Goal: Information Seeking & Learning: Learn about a topic

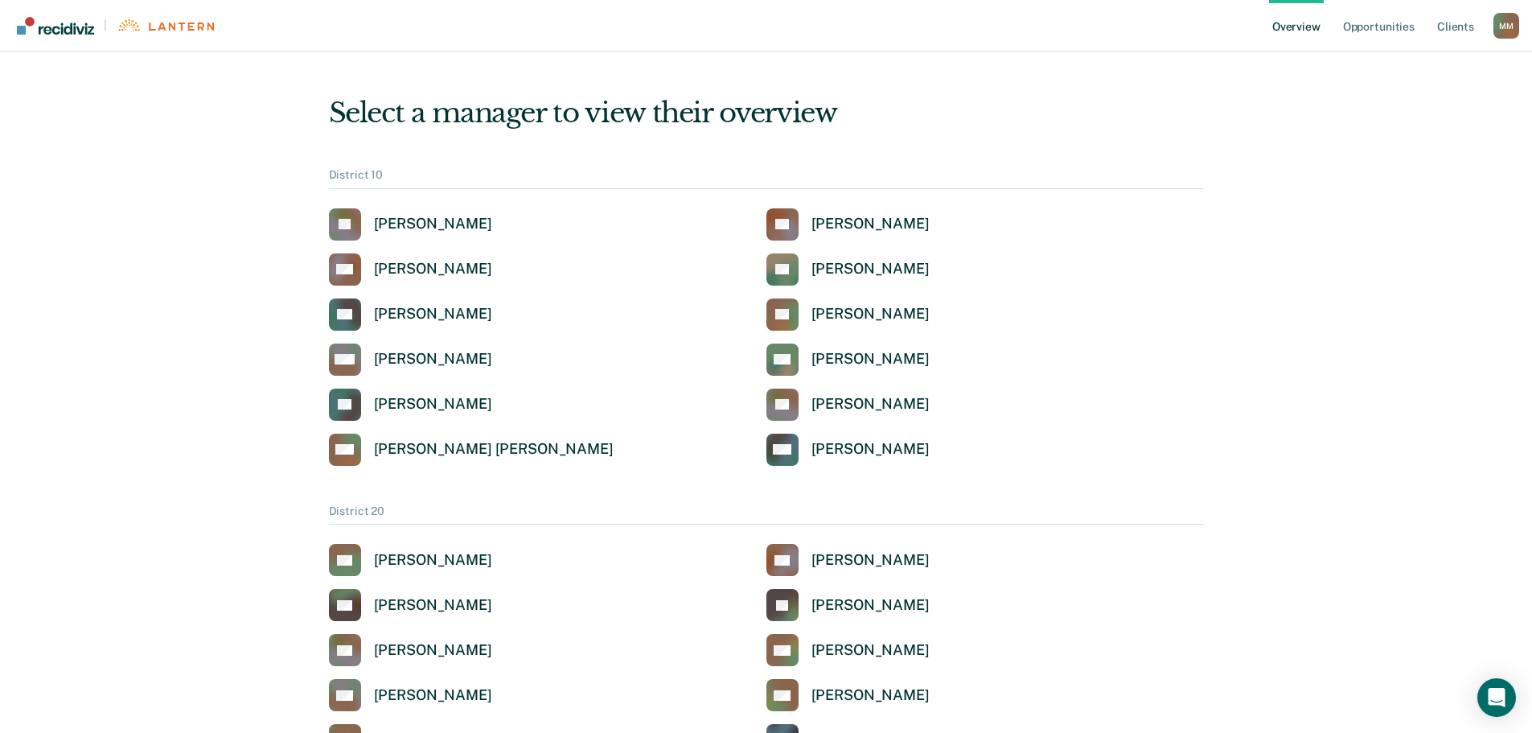
click at [1509, 24] on div "M M" at bounding box center [1507, 26] width 26 height 26
click at [62, 33] on img "Go to Recidiviz Home" at bounding box center [55, 26] width 77 height 18
click at [1384, 27] on link "Opportunities" at bounding box center [1379, 25] width 78 height 51
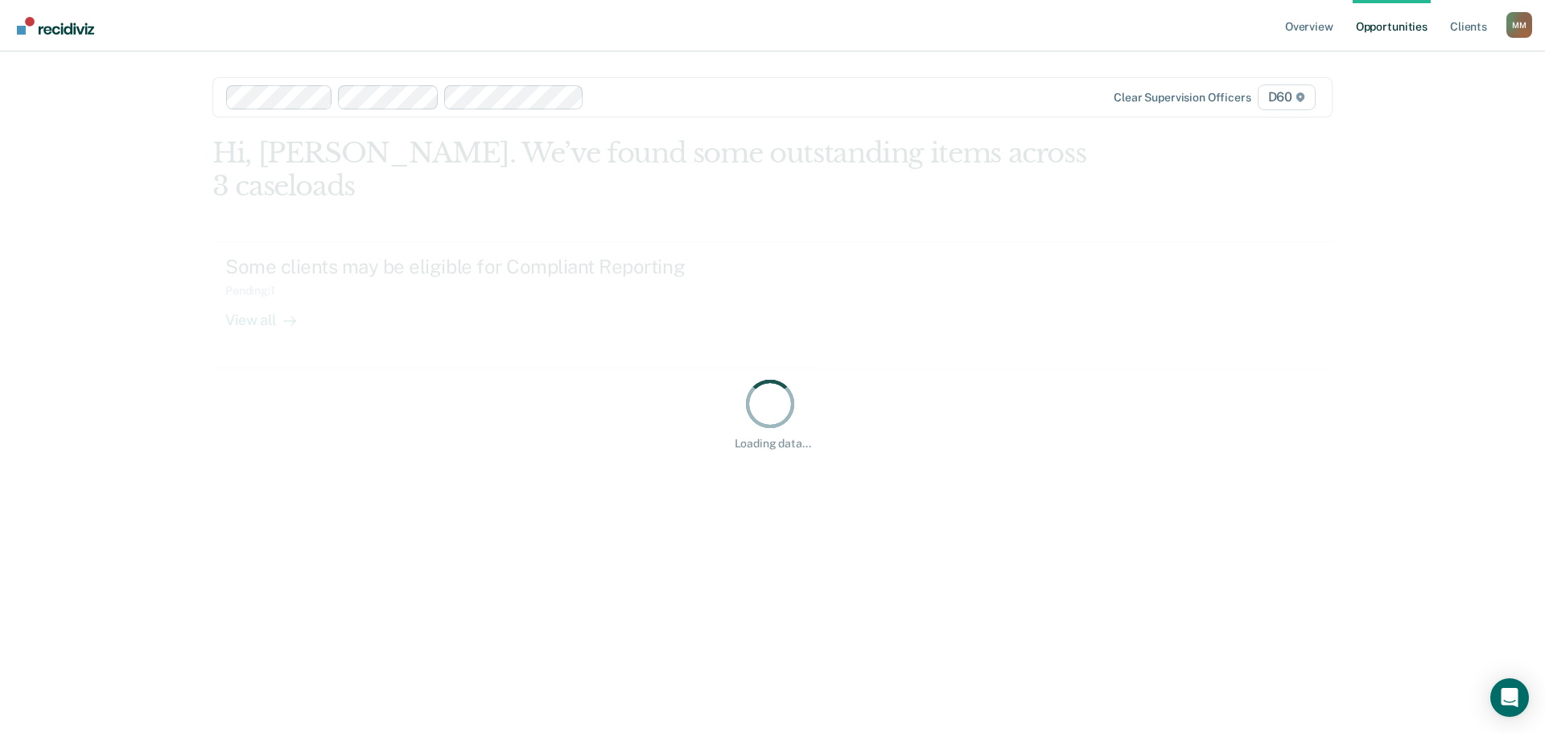
click at [1287, 91] on span "D60" at bounding box center [1286, 97] width 58 height 26
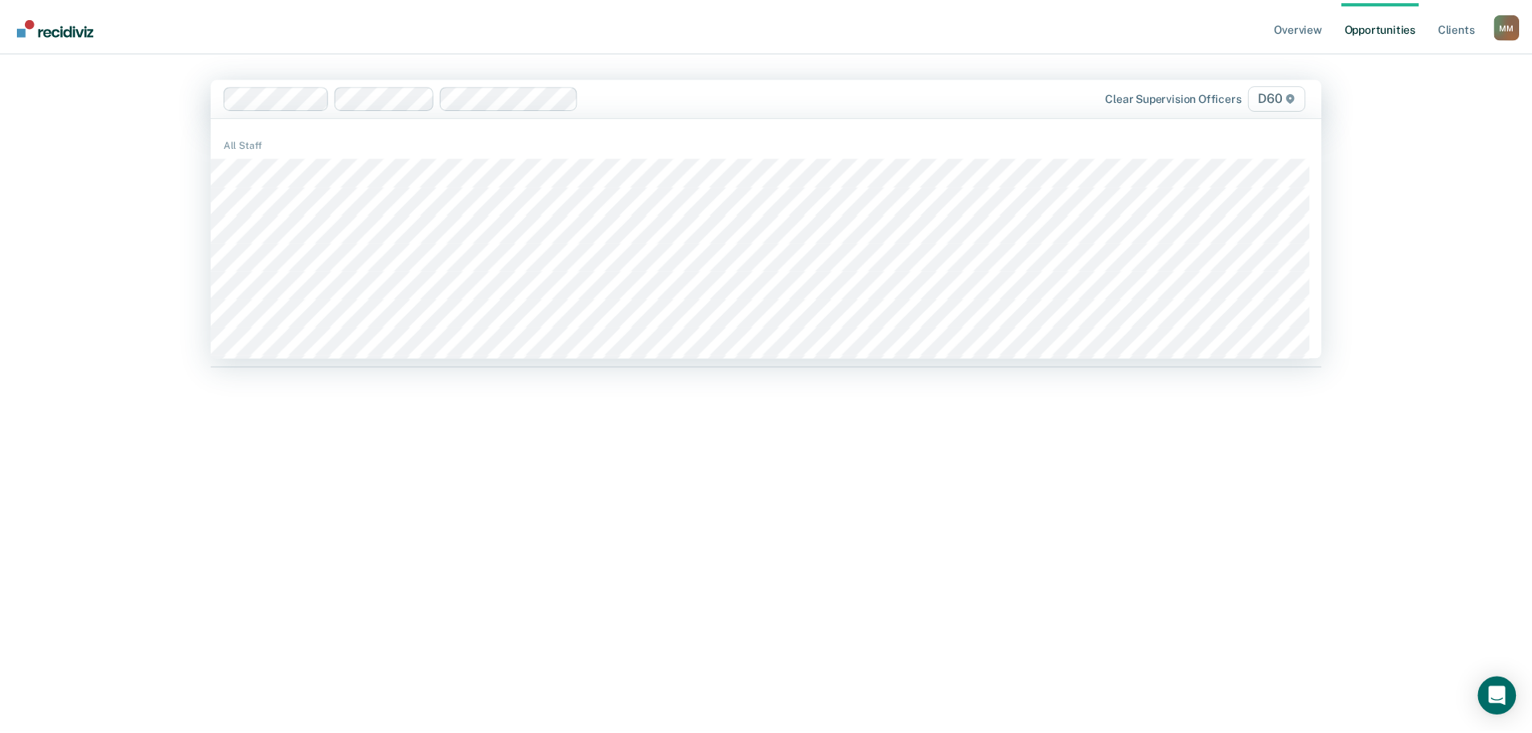
scroll to position [859, 0]
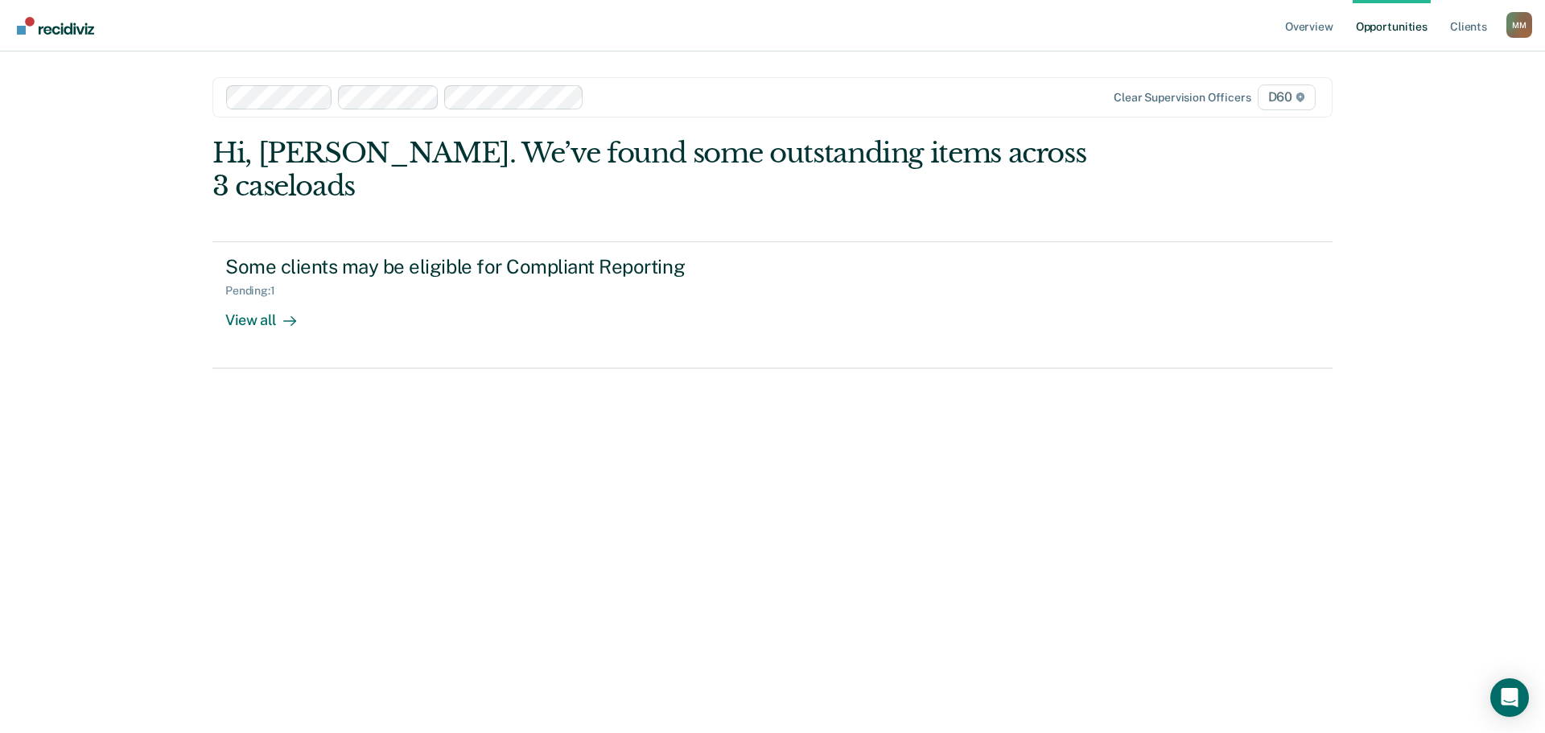
click at [1440, 235] on div "Overview Opportunities Client s [PERSON_NAME] M M Profile How it works Log Out …" at bounding box center [772, 366] width 1545 height 733
click at [57, 27] on img "Go to Recidiviz Home" at bounding box center [55, 26] width 77 height 18
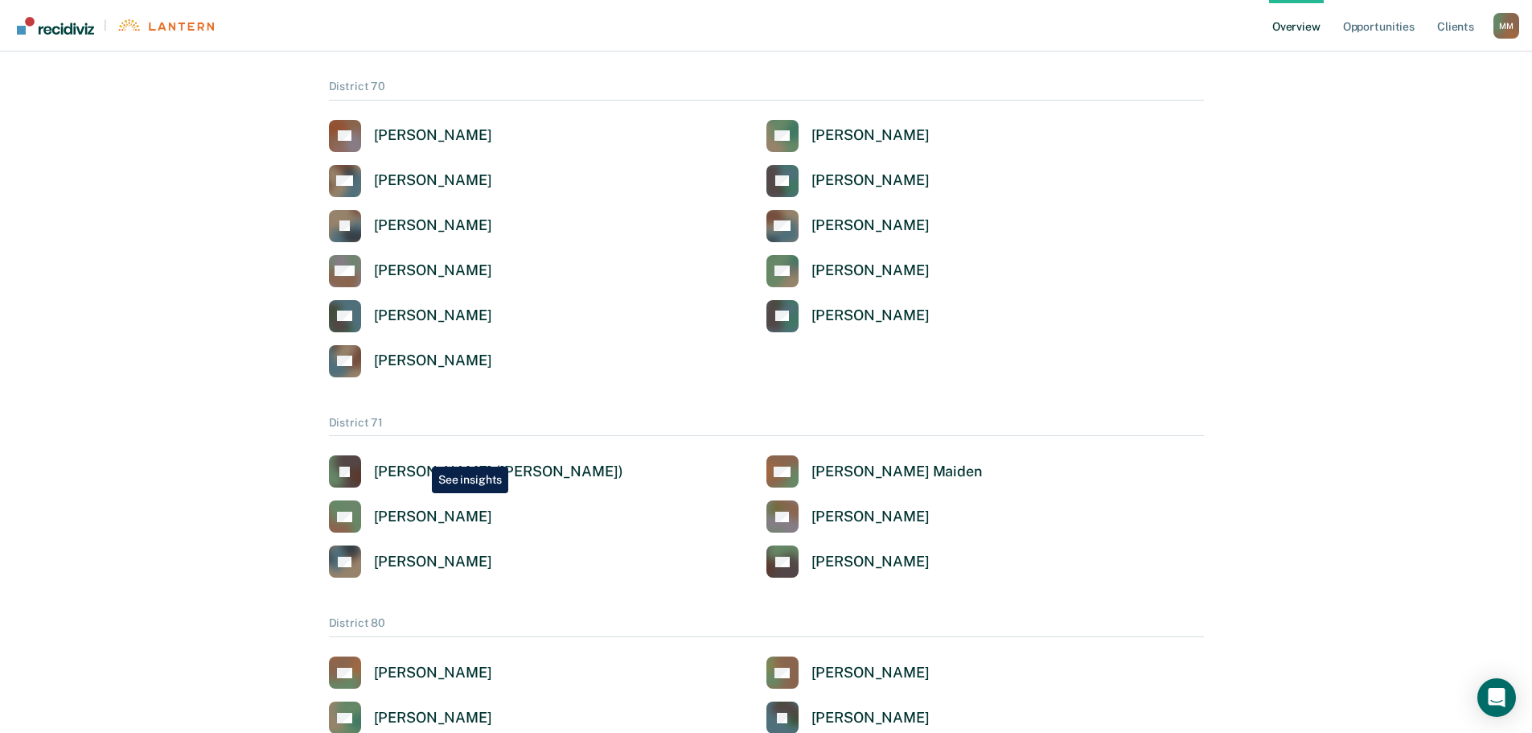
scroll to position [3016, 0]
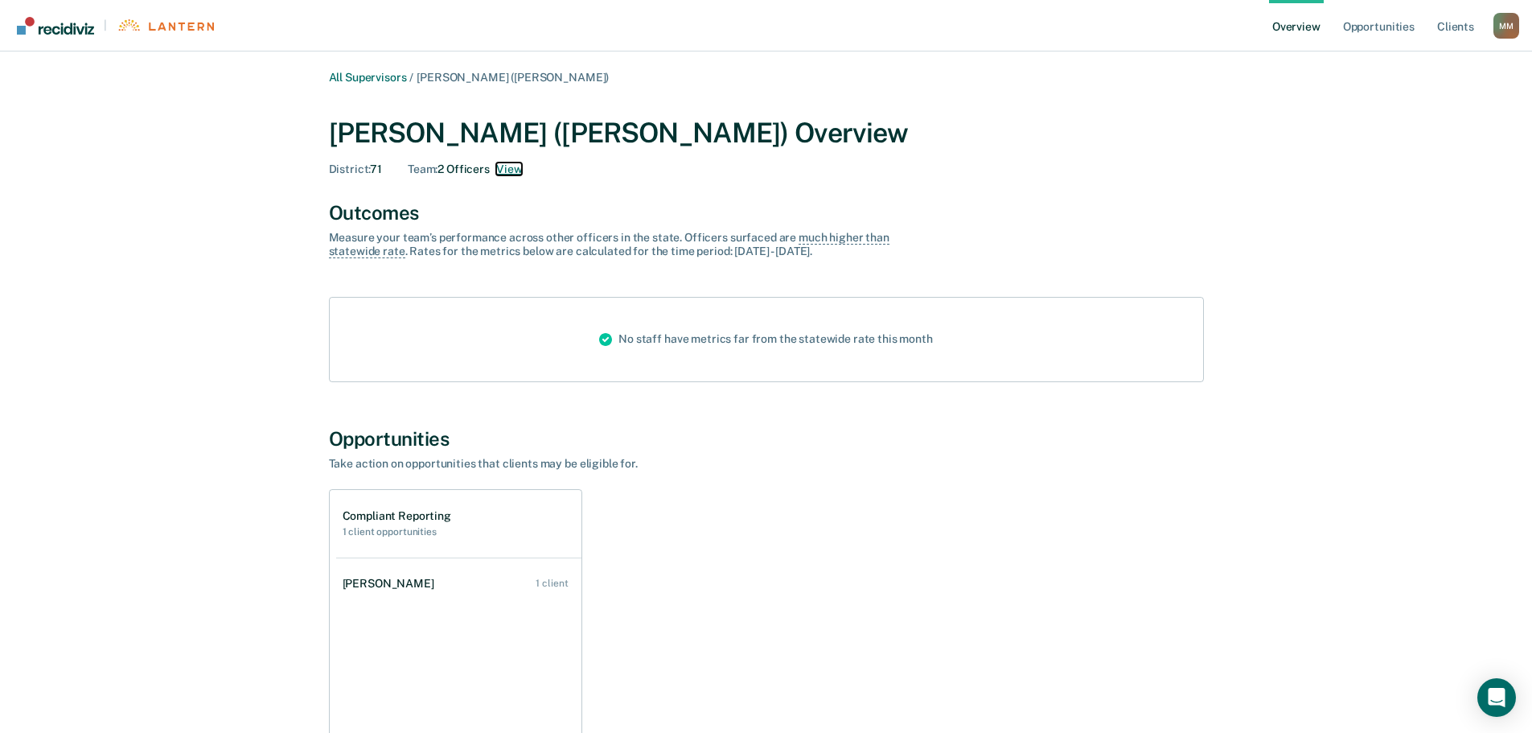
click at [502, 173] on button "View" at bounding box center [509, 169] width 26 height 14
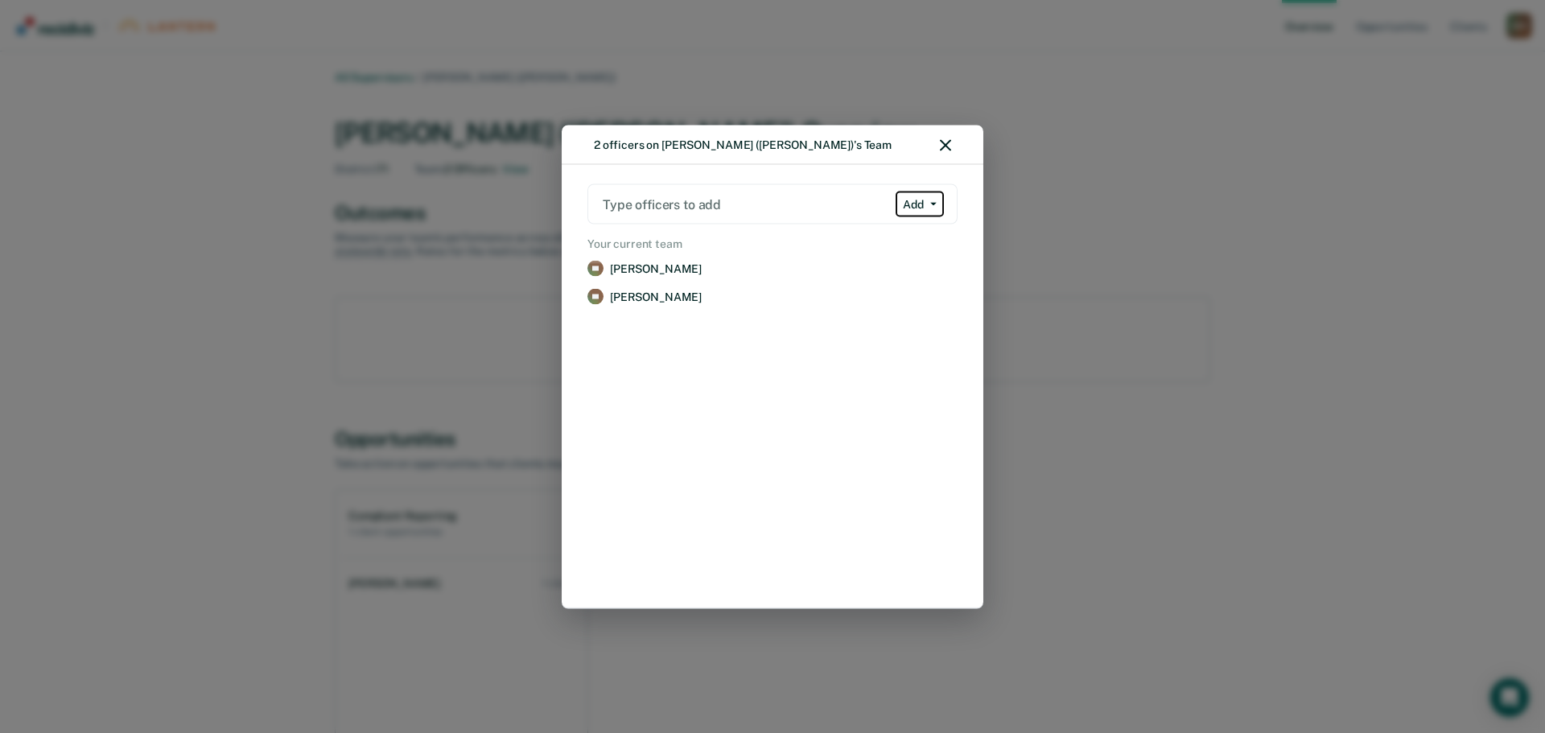
click at [930, 203] on icon "button" at bounding box center [933, 204] width 6 height 3
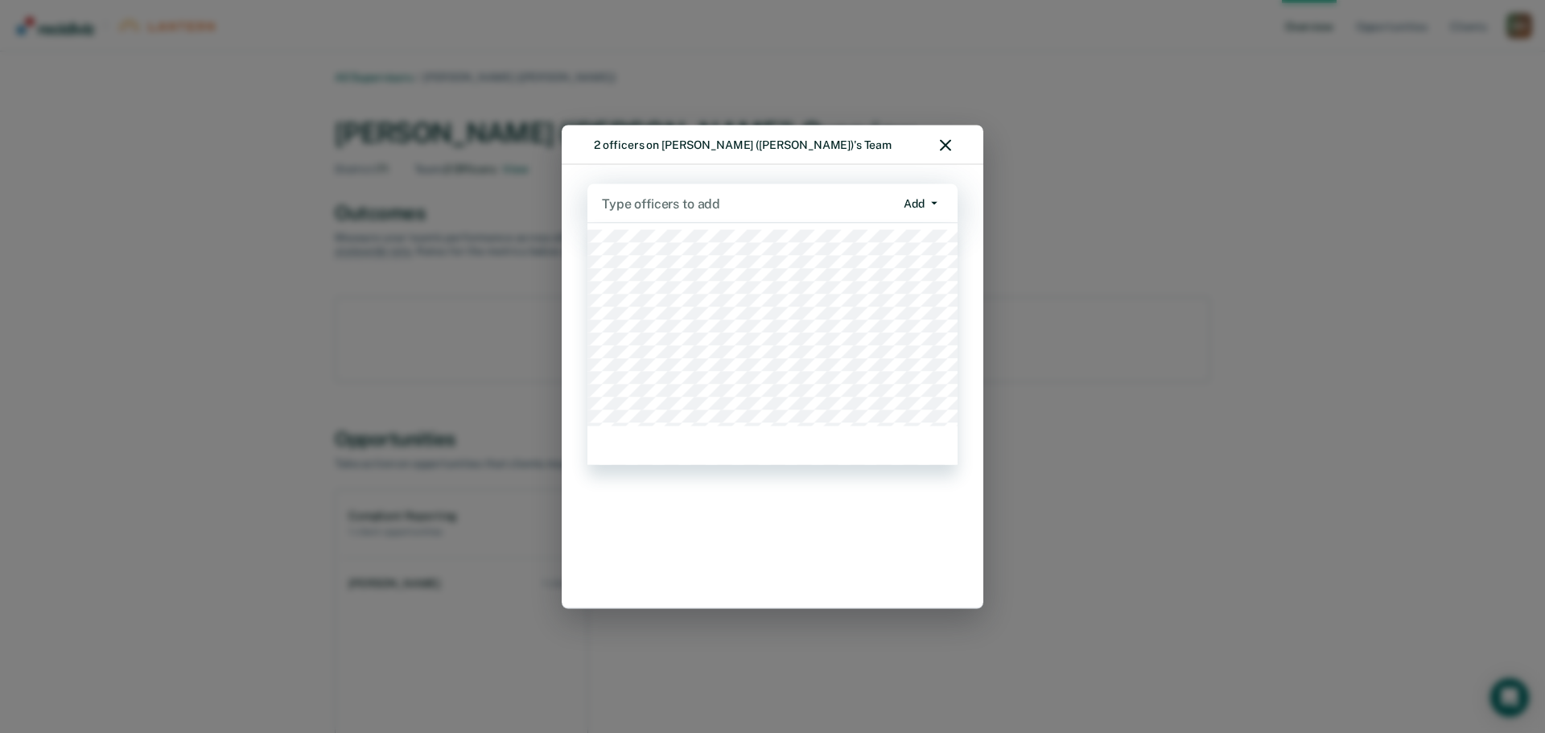
click at [736, 212] on div at bounding box center [748, 203] width 293 height 19
click at [1215, 164] on div "2 officers on [PERSON_NAME] ([PERSON_NAME])'s Team 785 results available. Use U…" at bounding box center [772, 366] width 1545 height 733
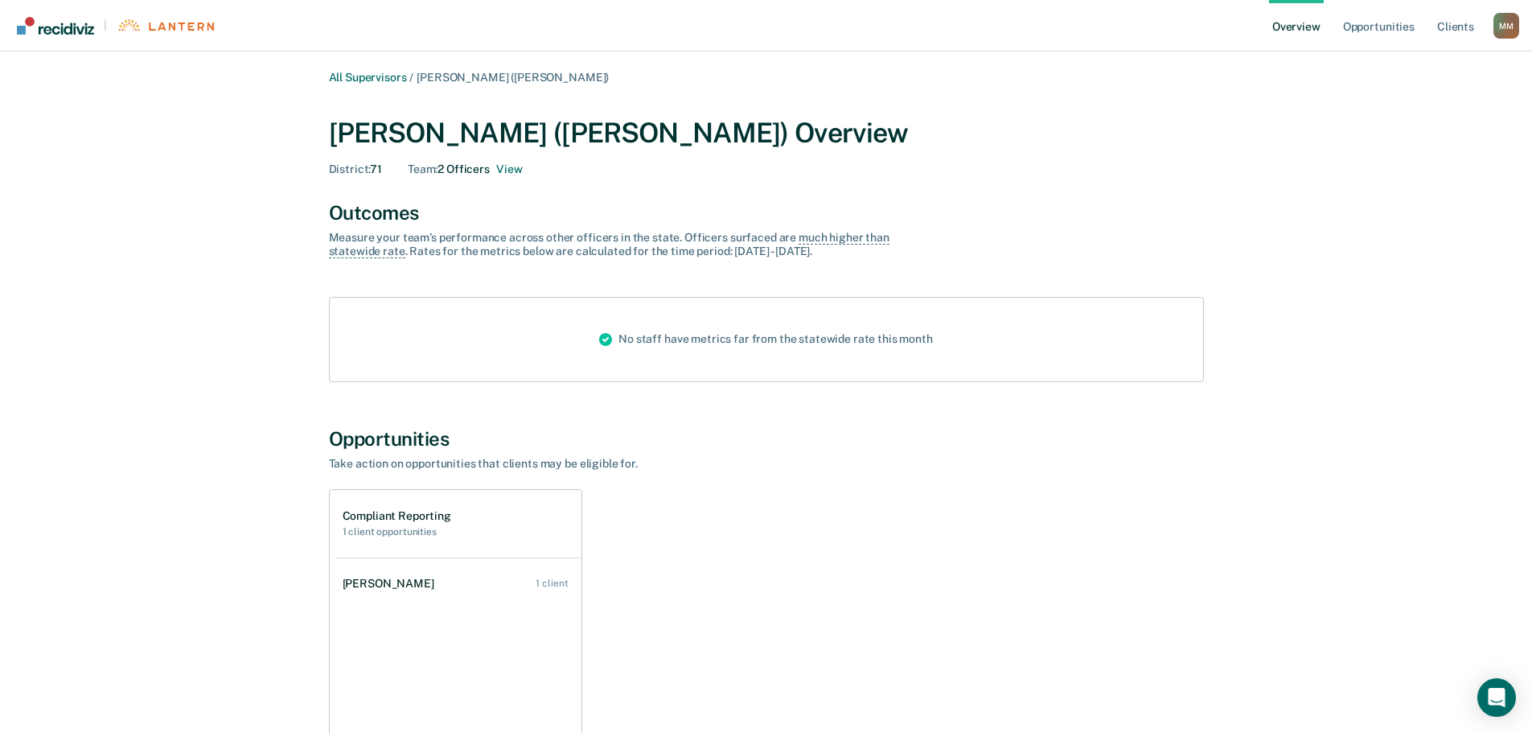
click at [1512, 28] on div "M M" at bounding box center [1507, 26] width 26 height 26
click at [1419, 72] on div "| Overview Opportunities Client s [PERSON_NAME] M M Profile How it works Log Ou…" at bounding box center [766, 454] width 1532 height 909
click at [1508, 28] on div "M M" at bounding box center [1507, 26] width 26 height 26
click at [1394, 61] on link "Profile" at bounding box center [1442, 65] width 130 height 14
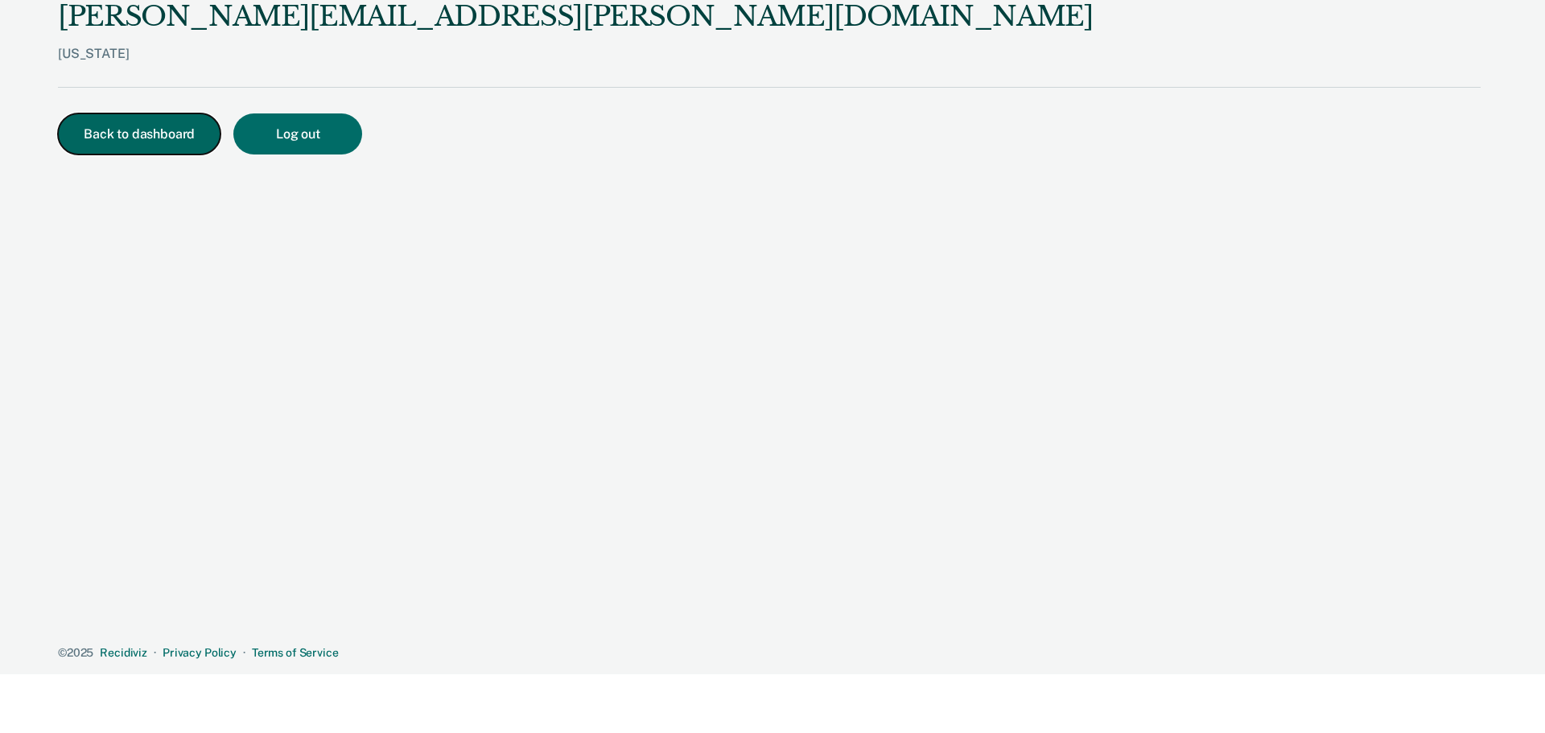
click at [153, 145] on button "Back to dashboard" at bounding box center [139, 133] width 162 height 41
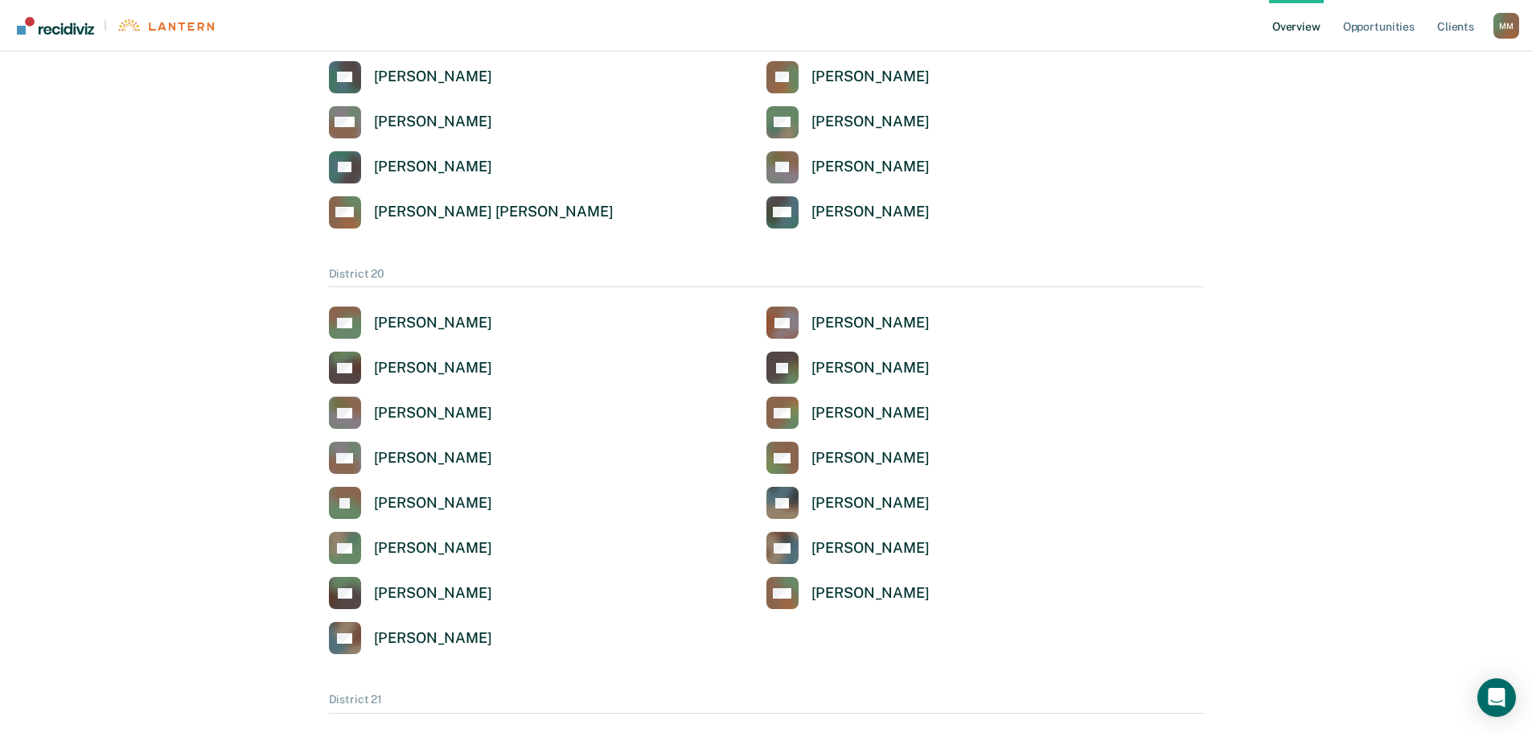
scroll to position [322, 0]
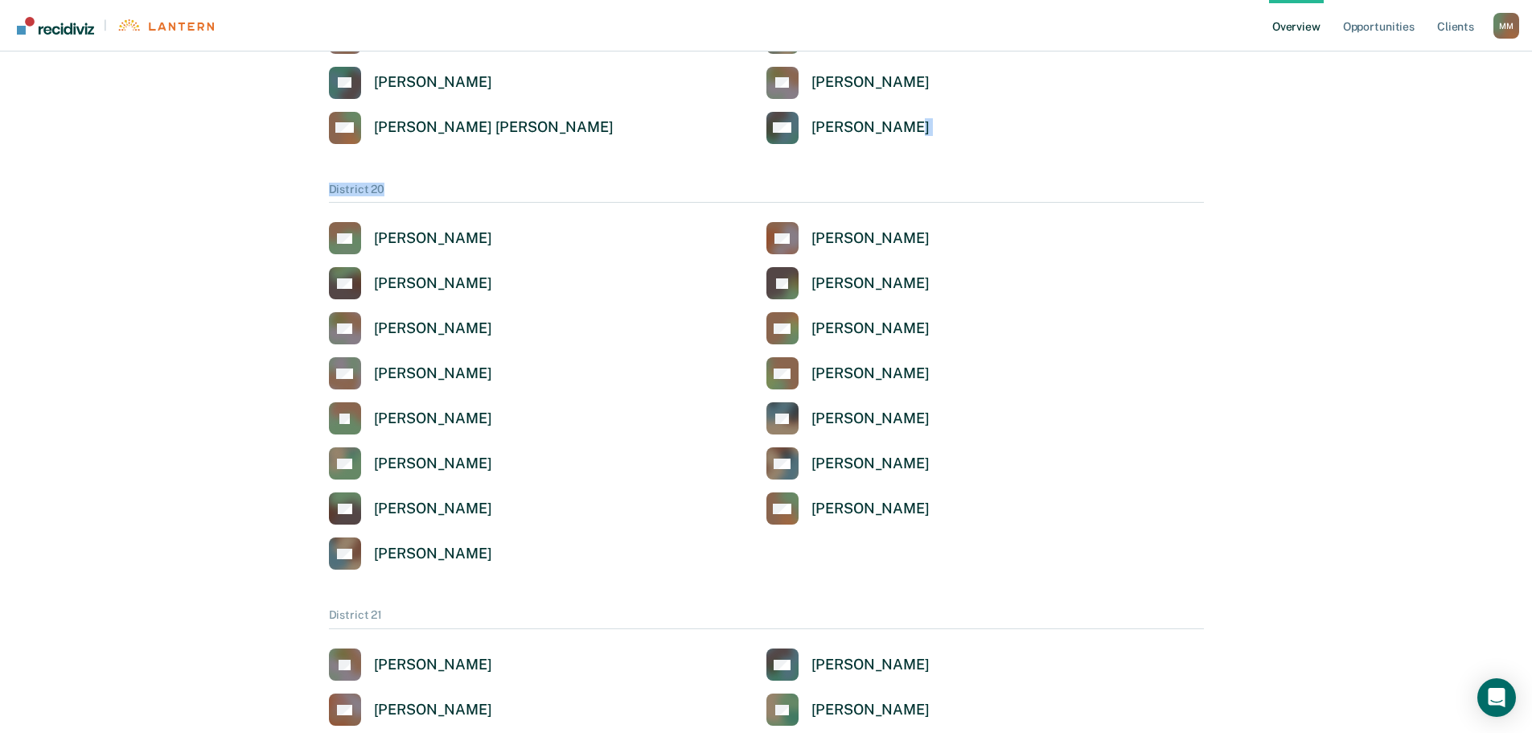
drag, startPoint x: 1532, startPoint y: 130, endPoint x: 1532, endPoint y: 171, distance: 41.0
click at [1532, 171] on html "Looks like you’re using Internet Explorer 11. For faster loading and a better e…" at bounding box center [766, 44] width 1532 height 733
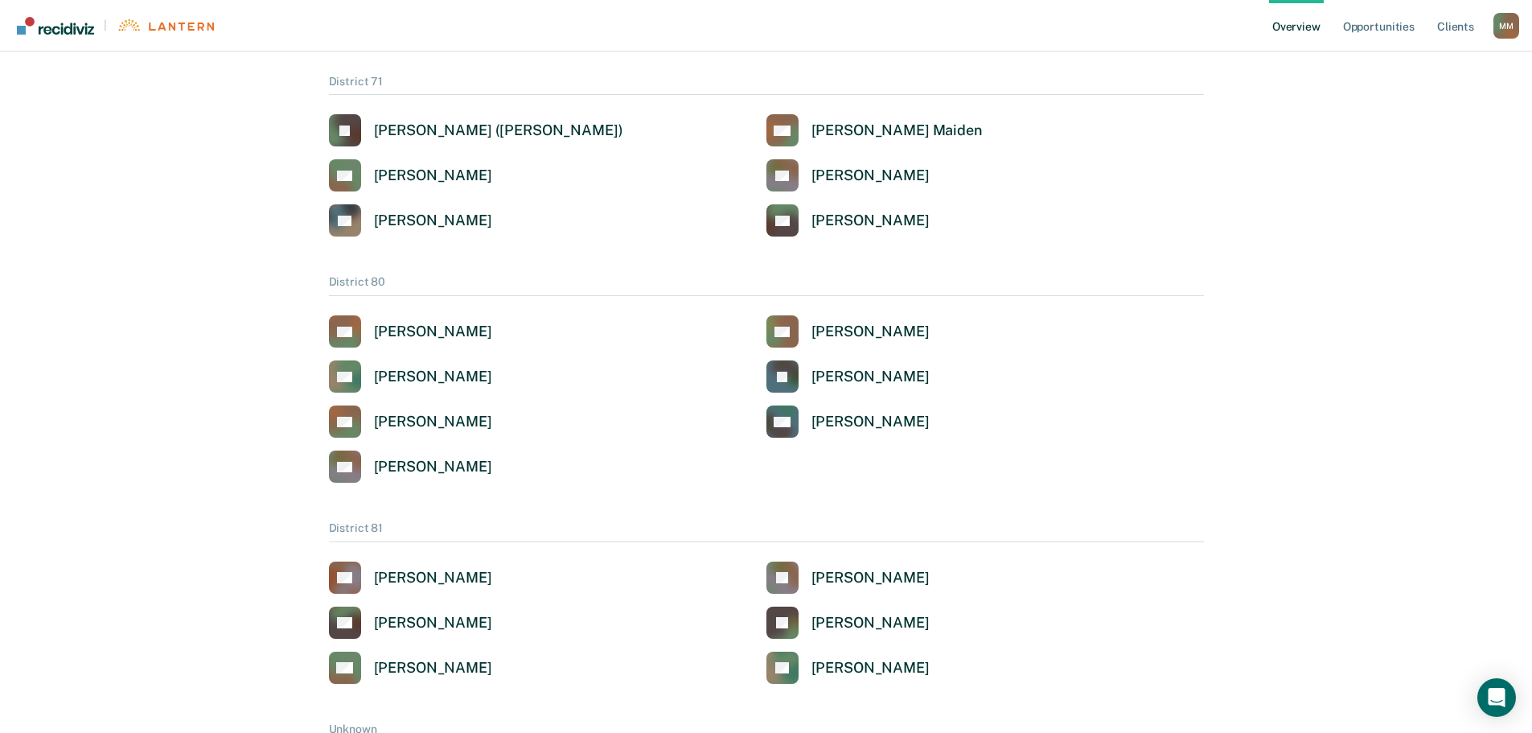
scroll to position [3278, 0]
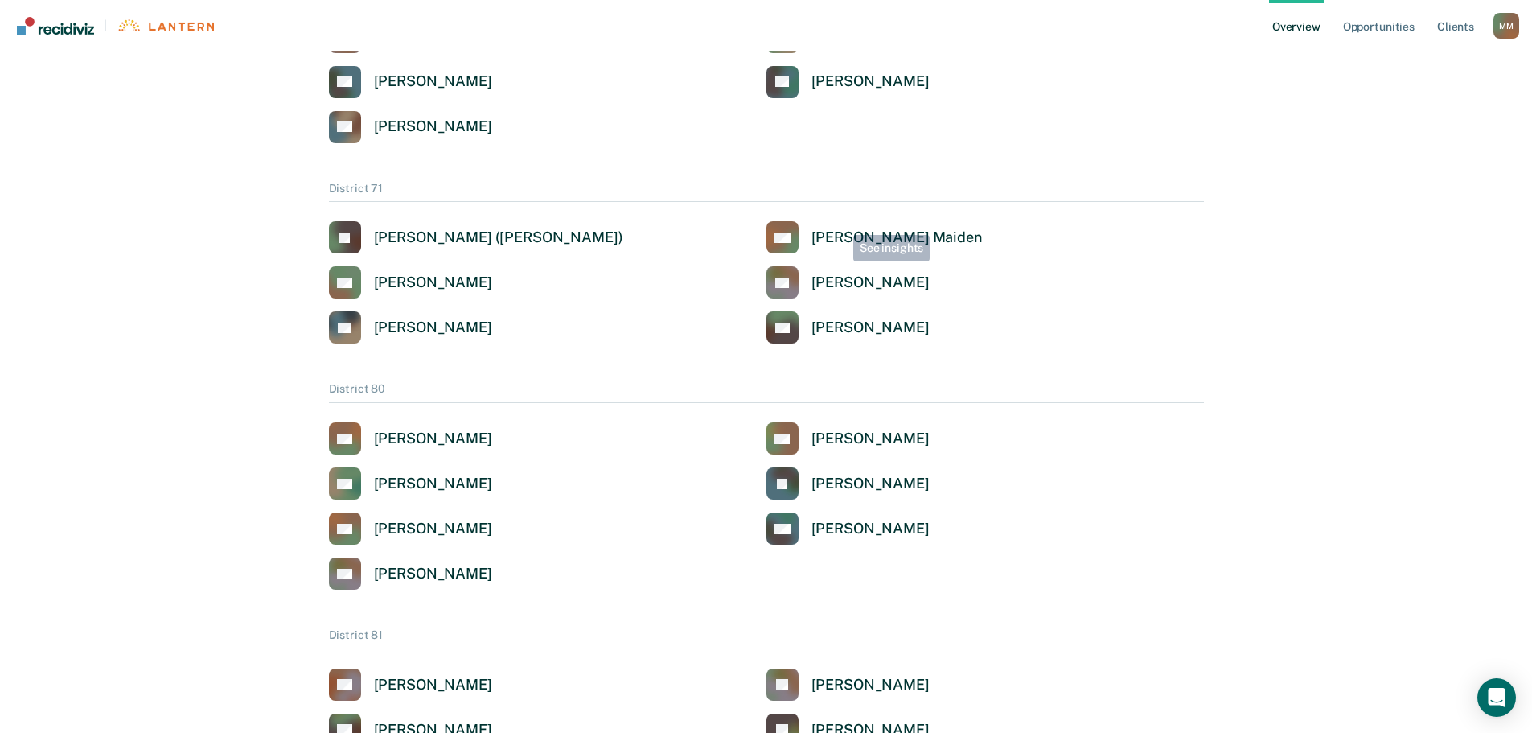
click at [838, 220] on div "District 71 S( [PERSON_NAME] ([PERSON_NAME]) [PERSON_NAME] Maiden AO [PERSON_NA…" at bounding box center [766, 263] width 875 height 162
click at [833, 228] on link "[PERSON_NAME] Maiden" at bounding box center [875, 237] width 216 height 32
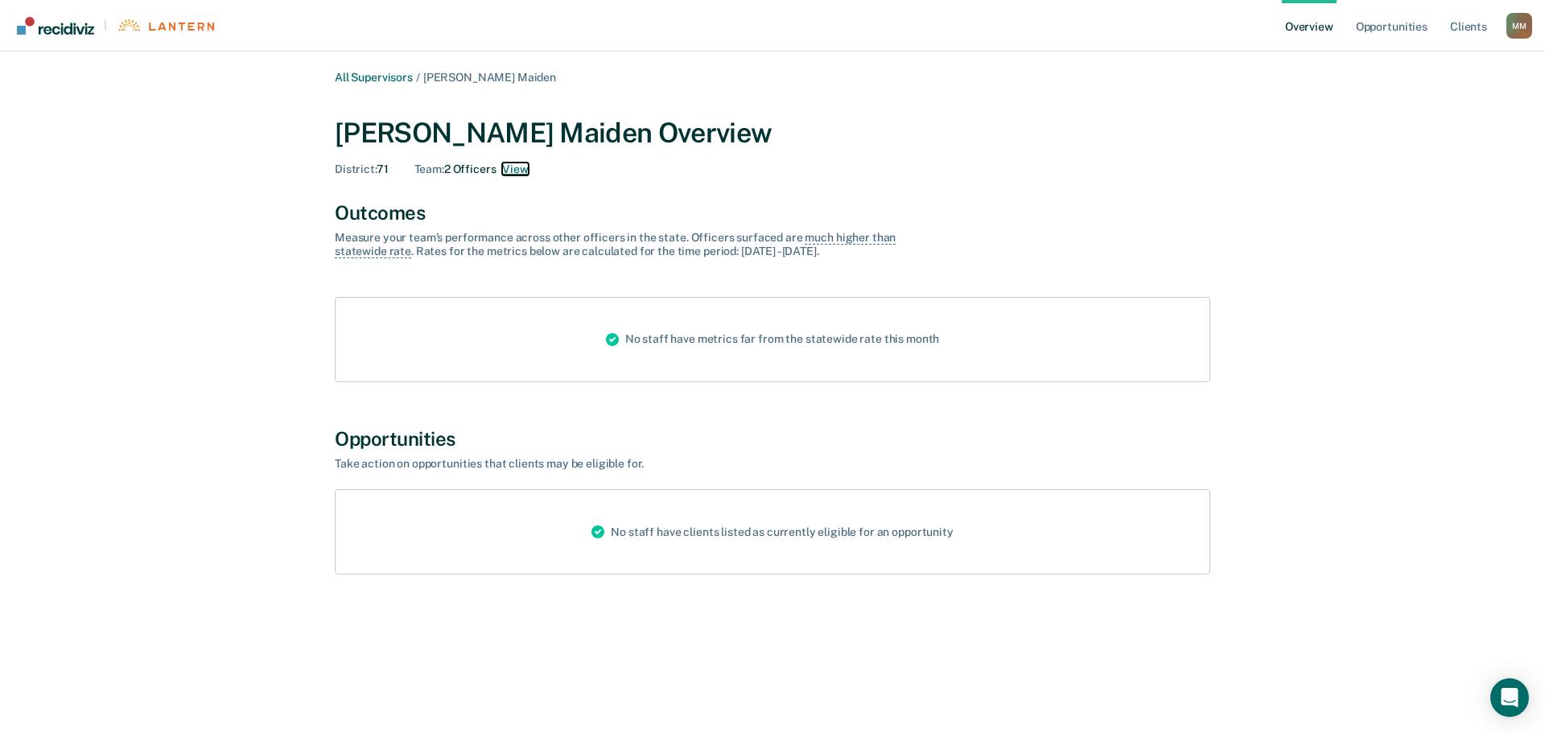
click at [516, 170] on button "View" at bounding box center [515, 169] width 26 height 14
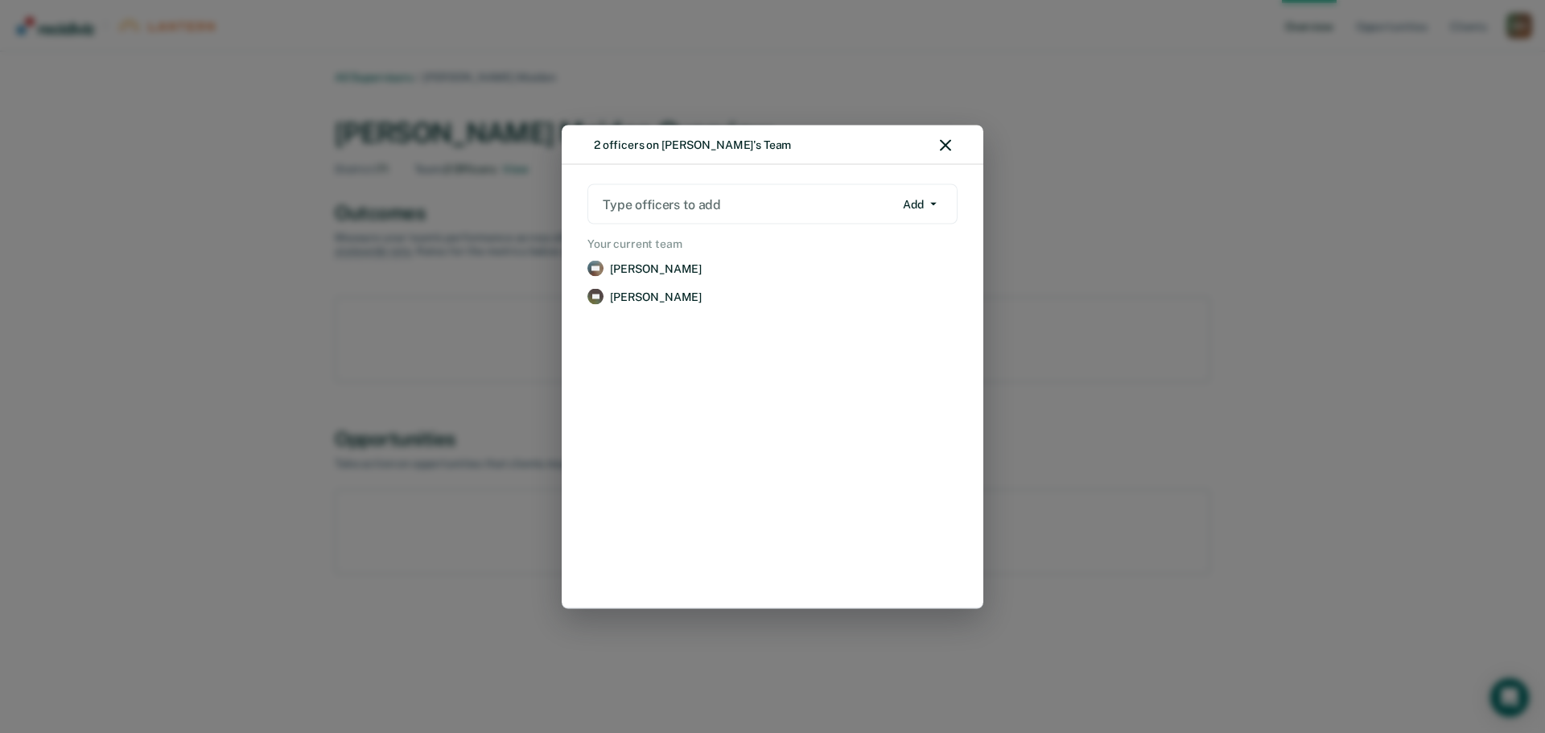
click at [663, 205] on div at bounding box center [748, 204] width 291 height 19
click at [658, 211] on div at bounding box center [748, 204] width 291 height 19
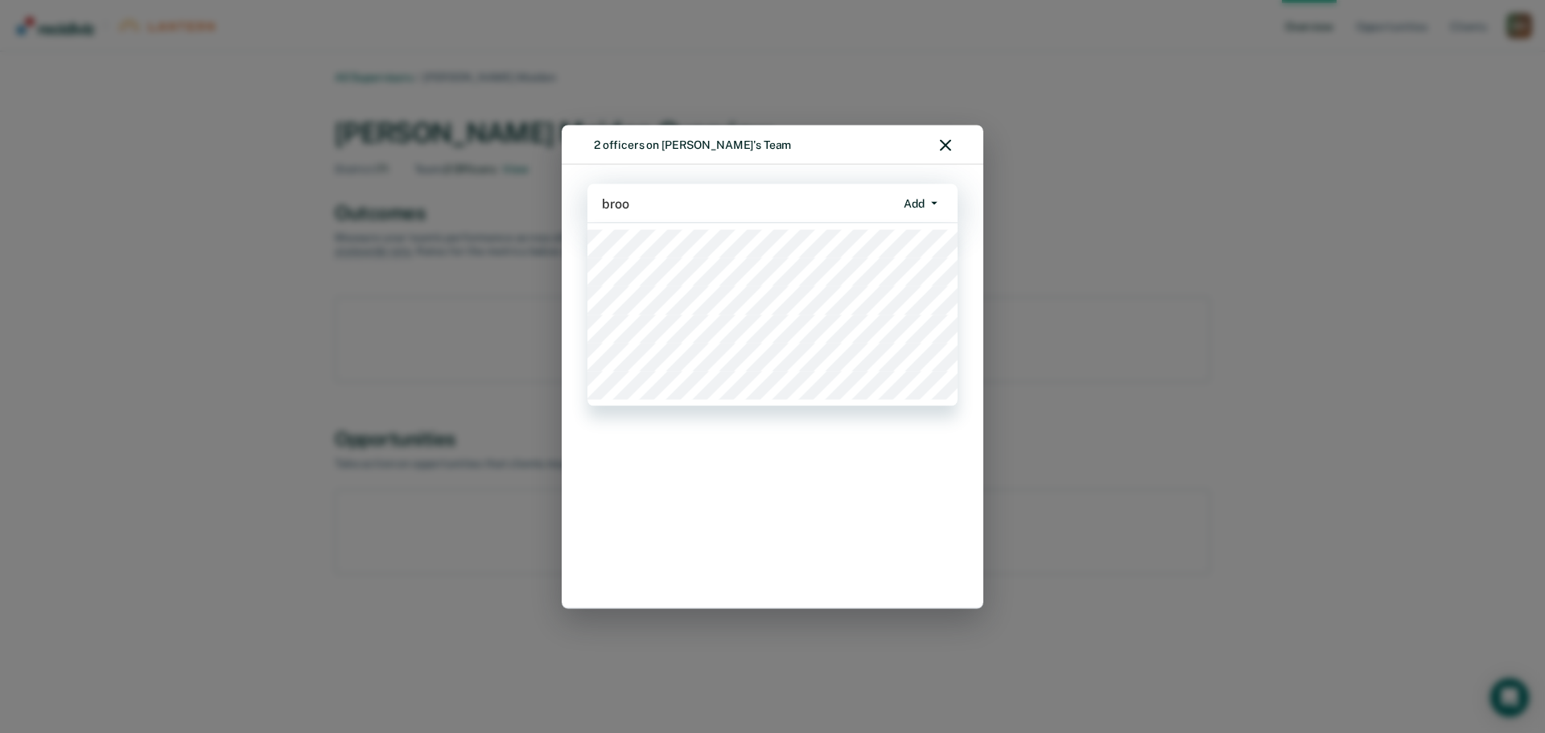
type input "brook"
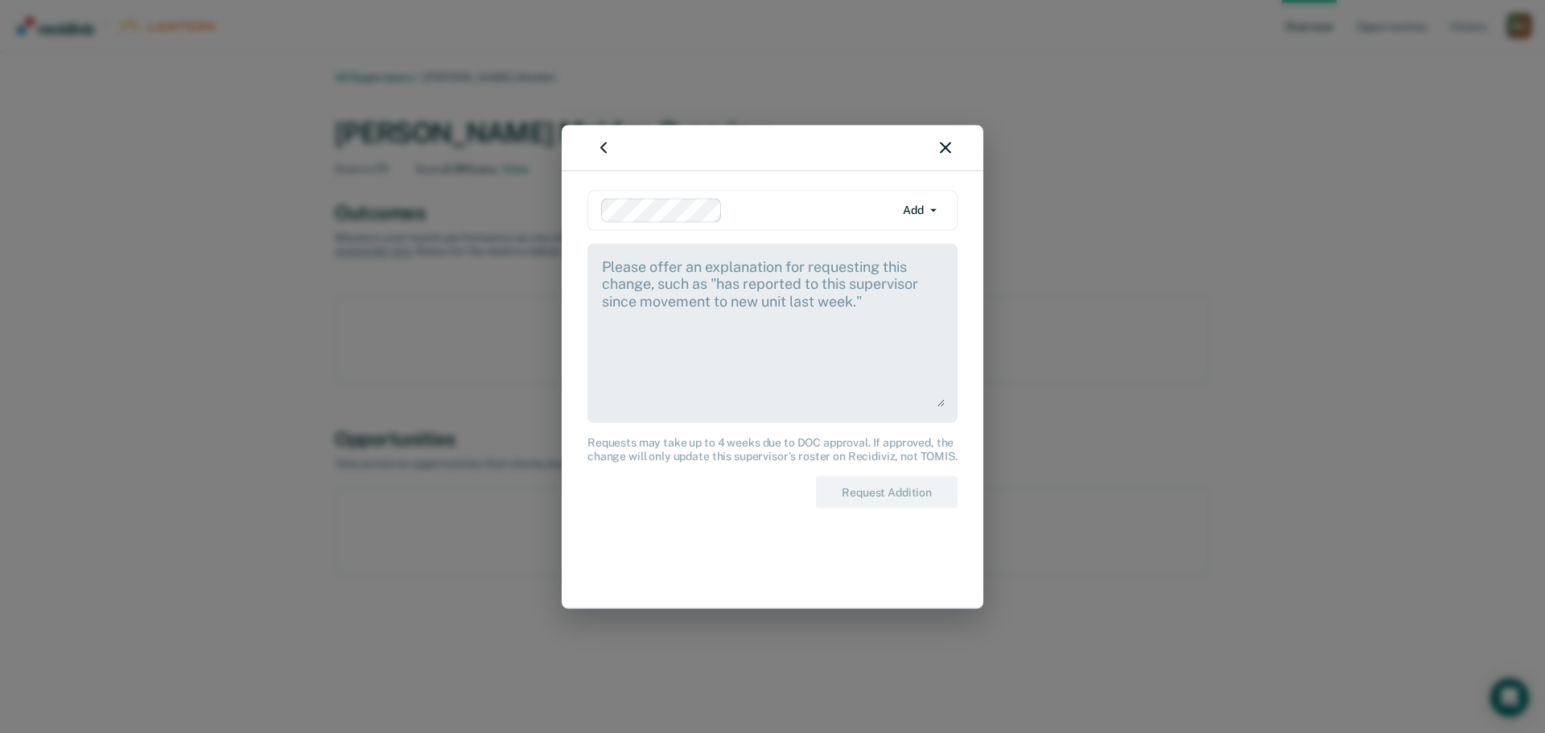
click at [951, 142] on div at bounding box center [773, 148] width 422 height 46
click at [946, 142] on icon "button" at bounding box center [945, 147] width 11 height 11
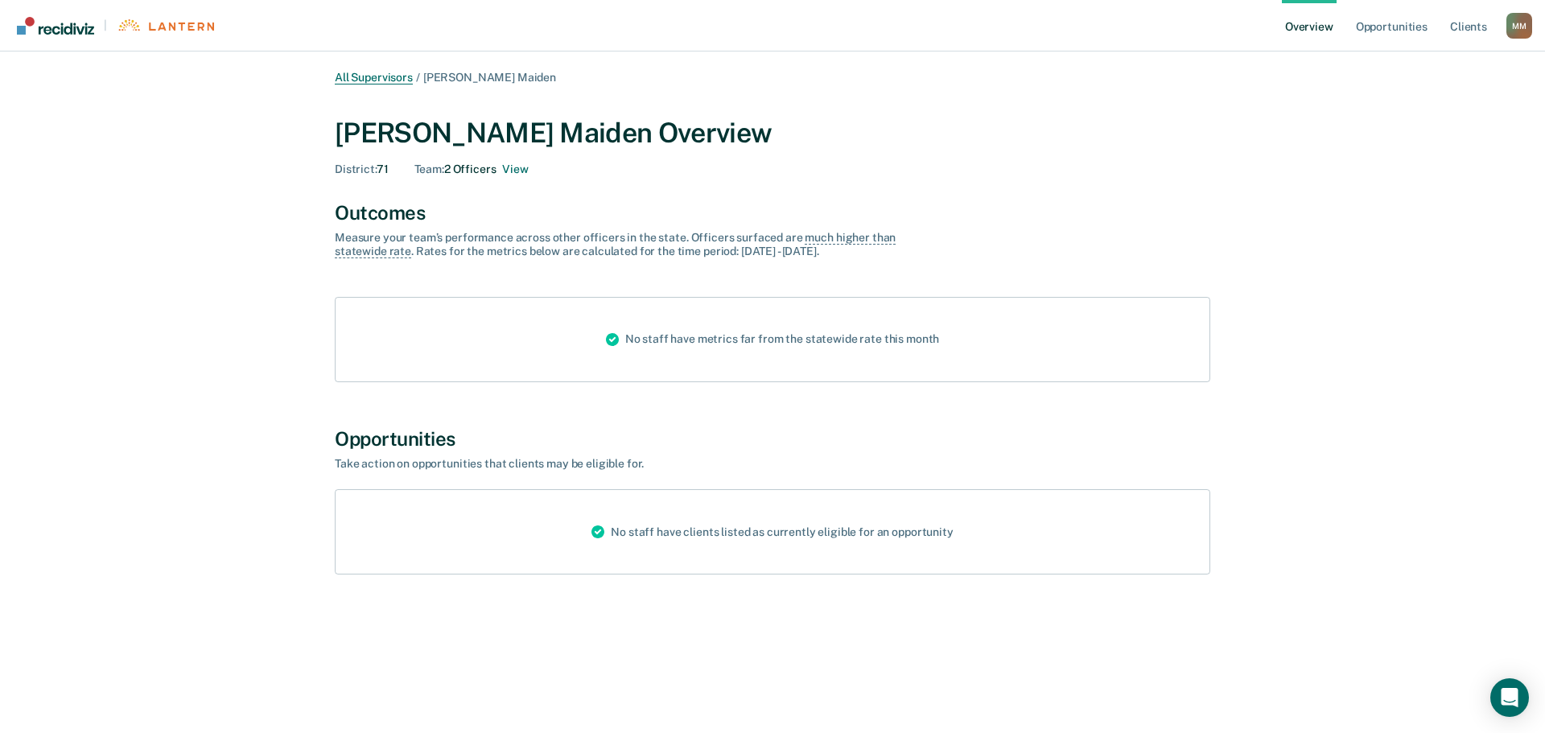
click at [362, 80] on link "All Supervisors" at bounding box center [374, 78] width 78 height 14
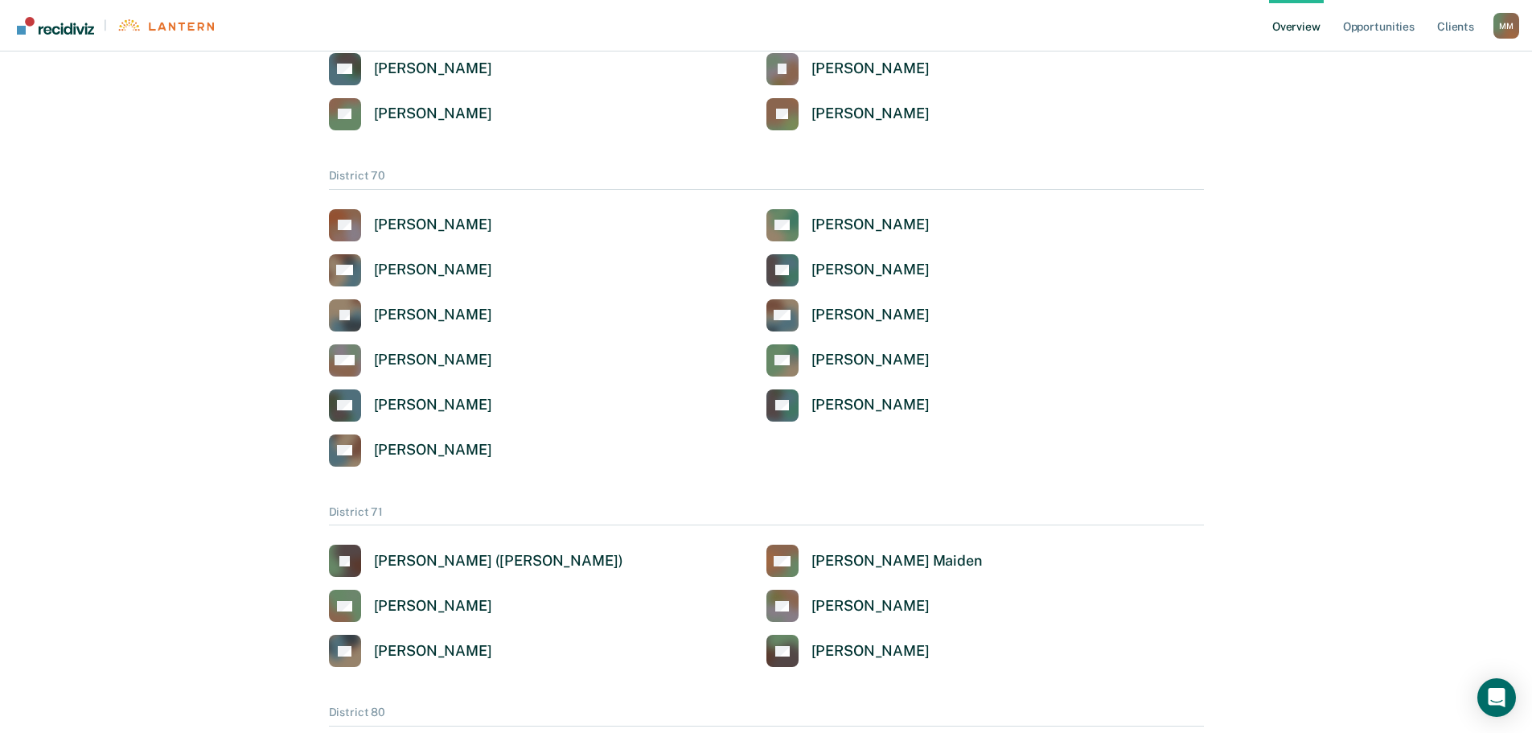
scroll to position [3059, 0]
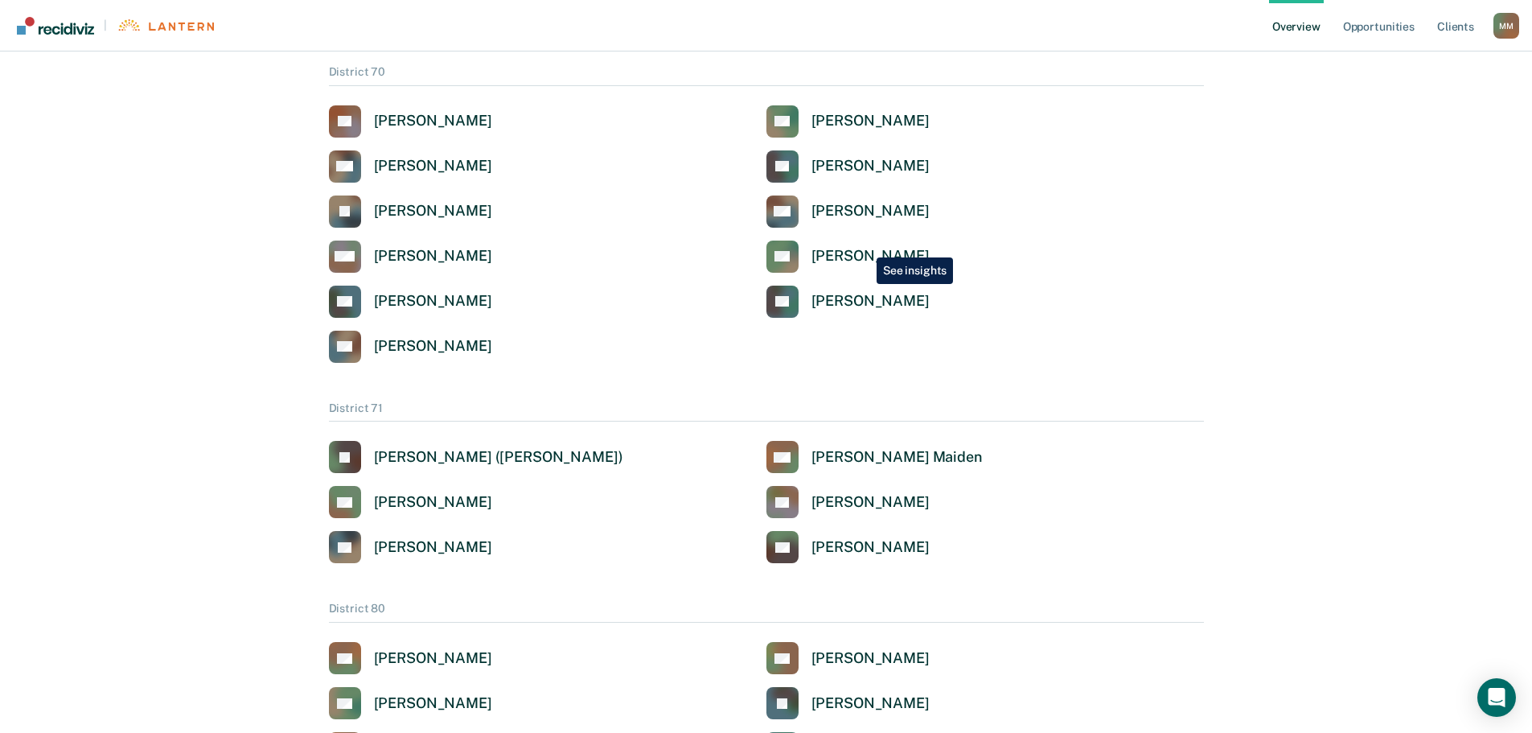
click at [865, 253] on div "[PERSON_NAME]" at bounding box center [871, 256] width 118 height 19
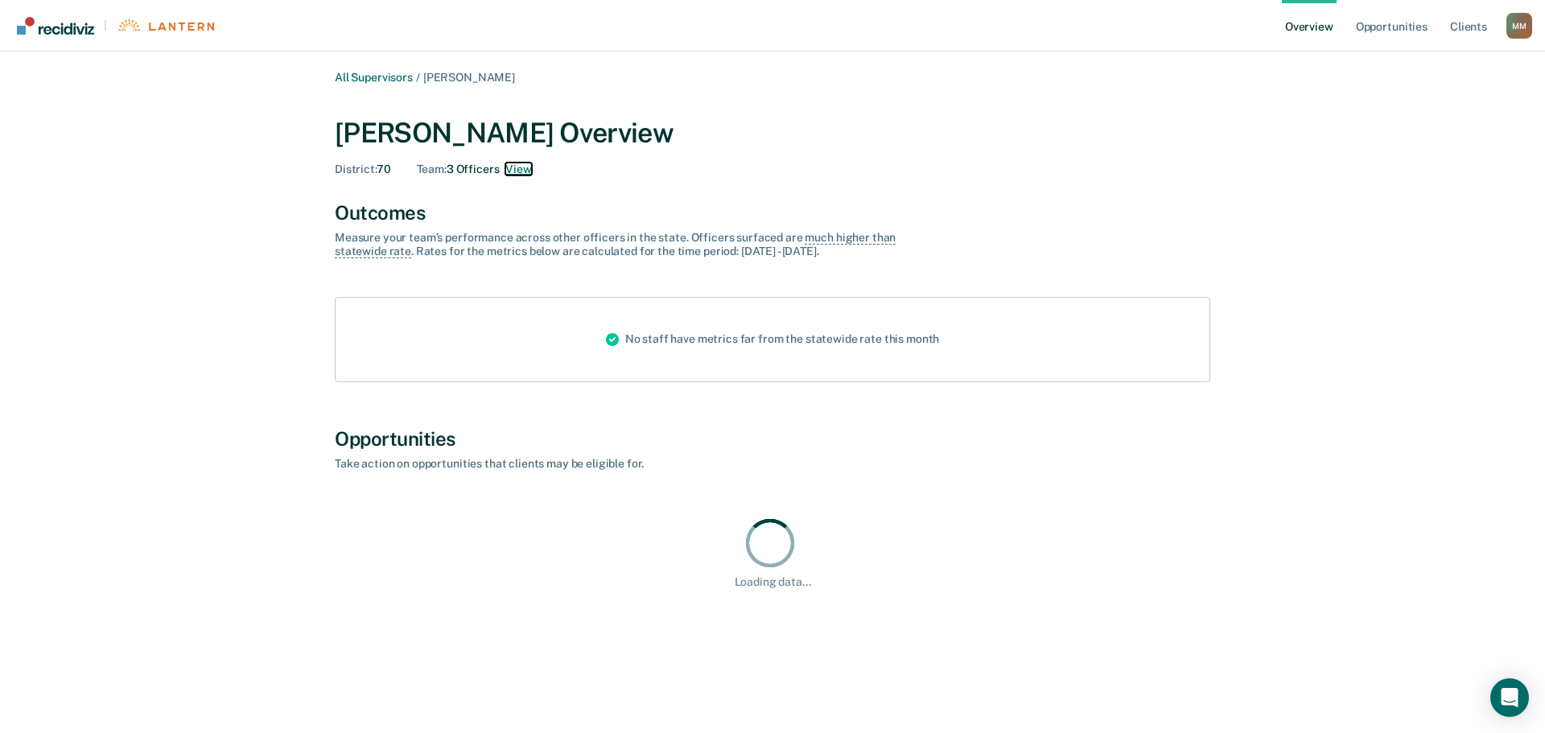
click at [516, 171] on button "View" at bounding box center [518, 169] width 26 height 14
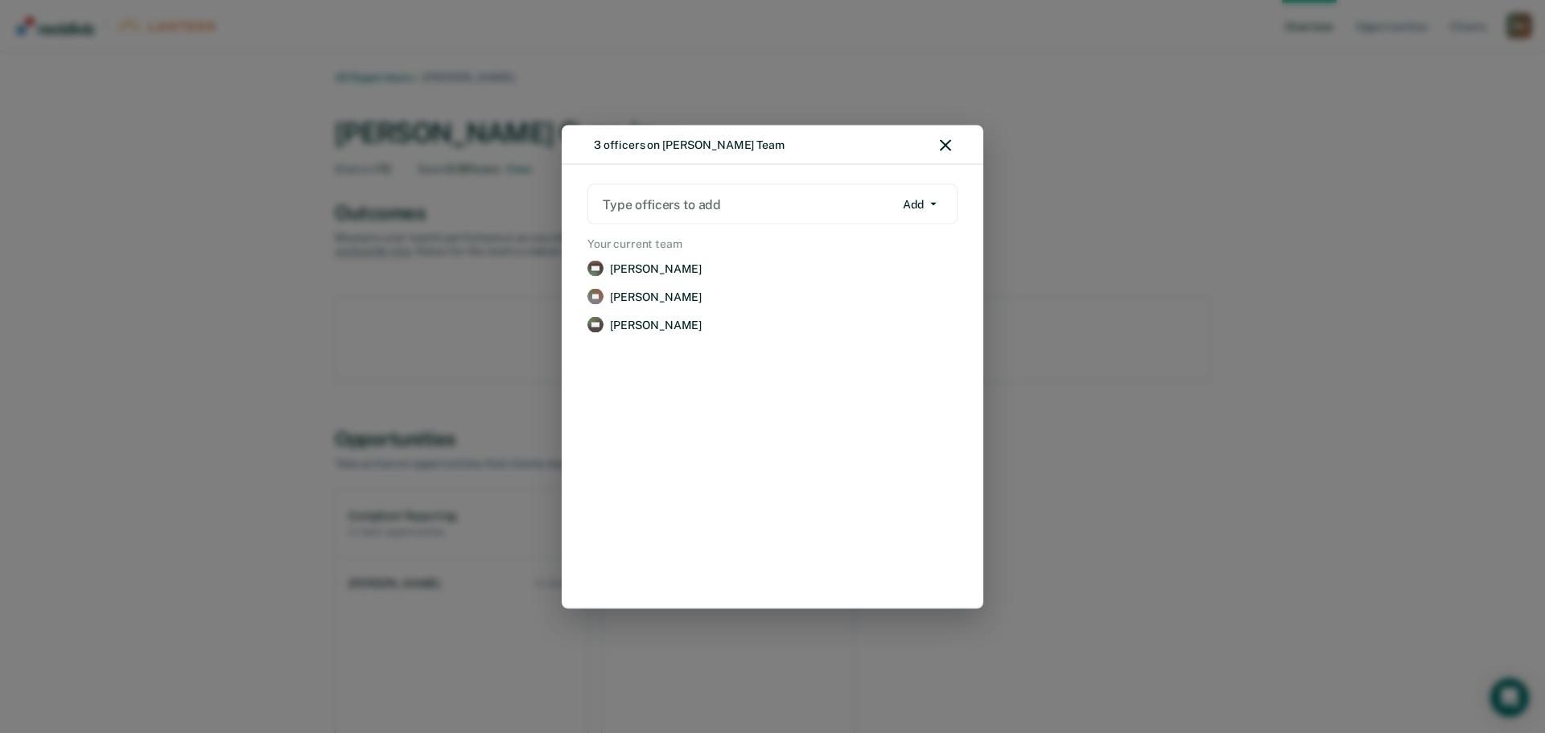
click at [957, 137] on div "3 officers on [PERSON_NAME] Team" at bounding box center [773, 145] width 422 height 40
click at [940, 142] on icon "button" at bounding box center [945, 144] width 11 height 11
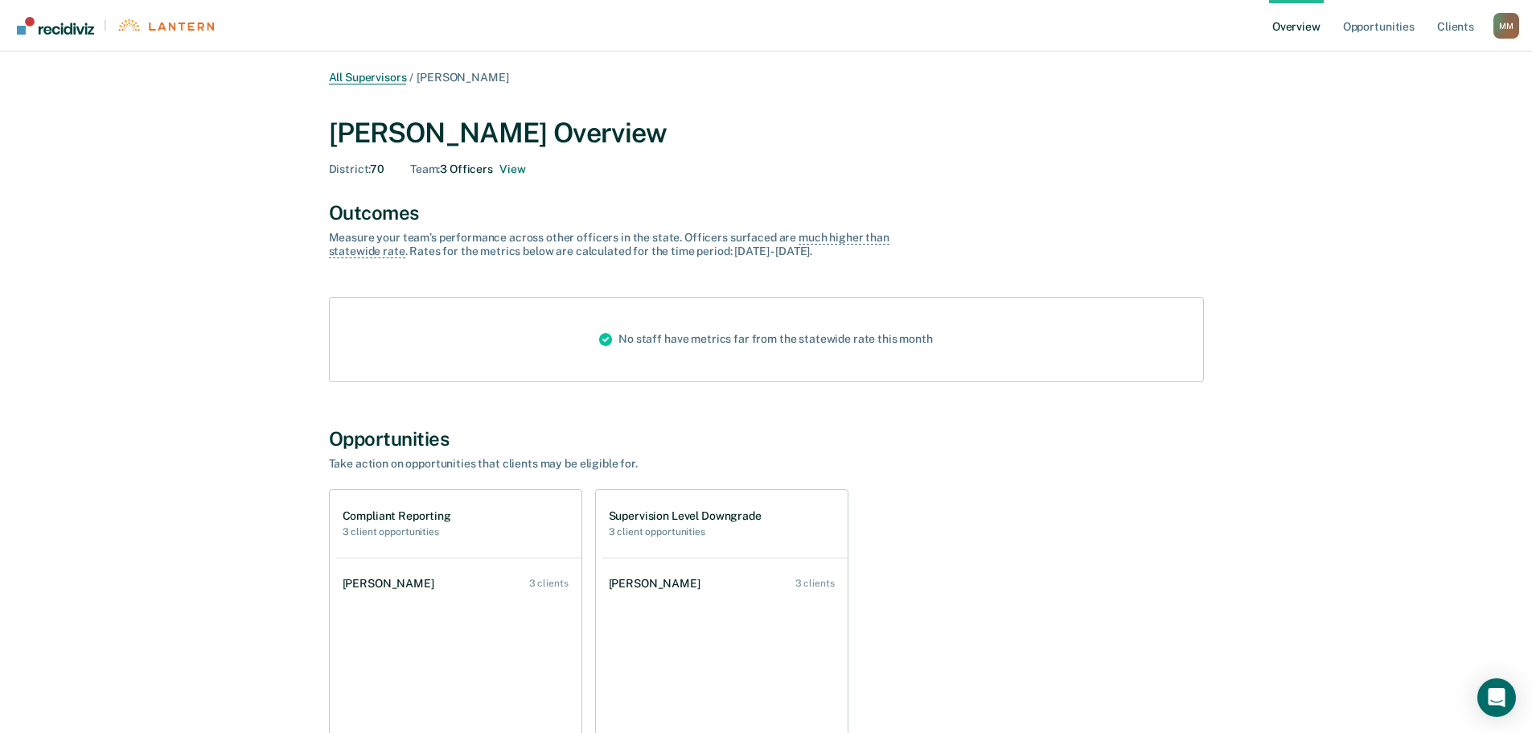
click at [354, 75] on link "All Supervisors" at bounding box center [368, 78] width 78 height 14
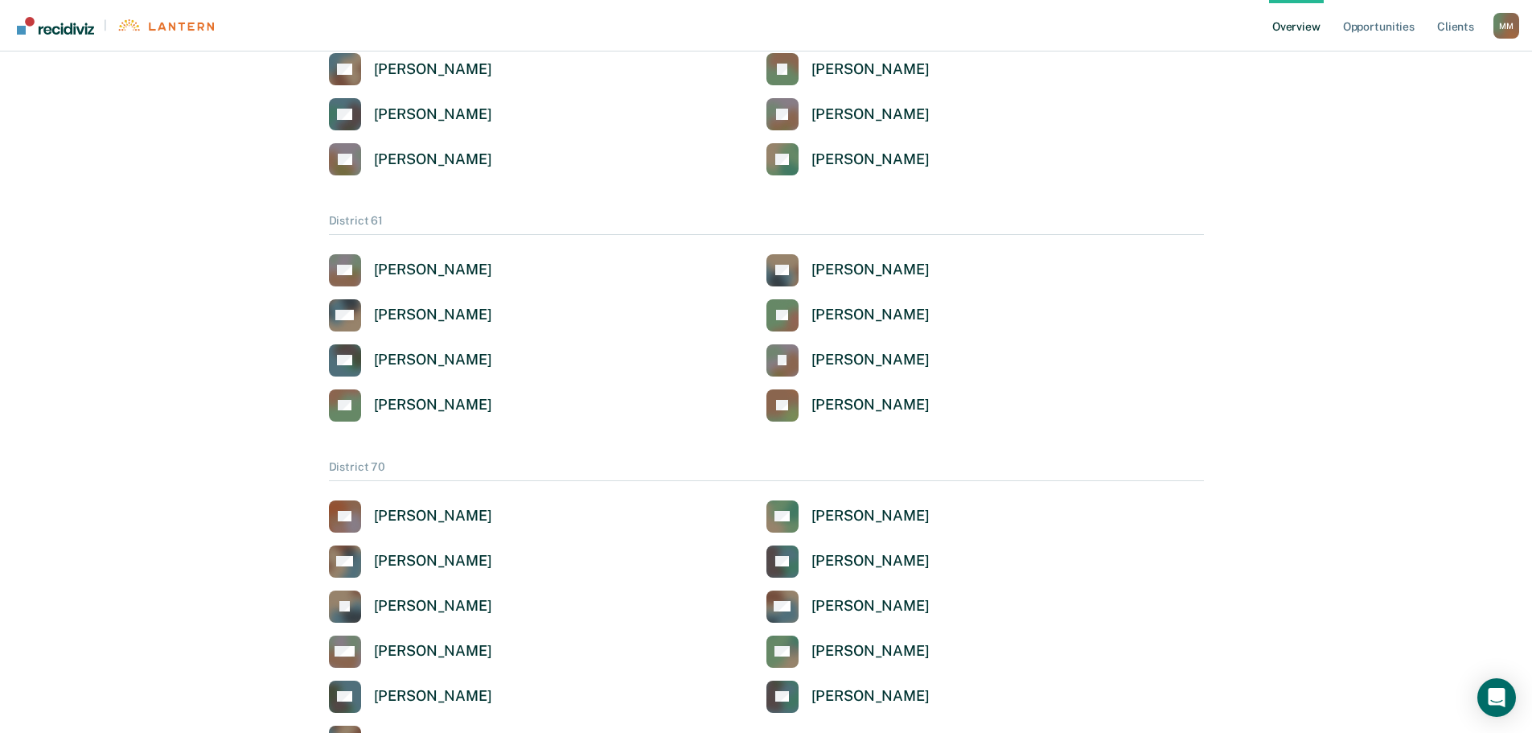
scroll to position [2673, 0]
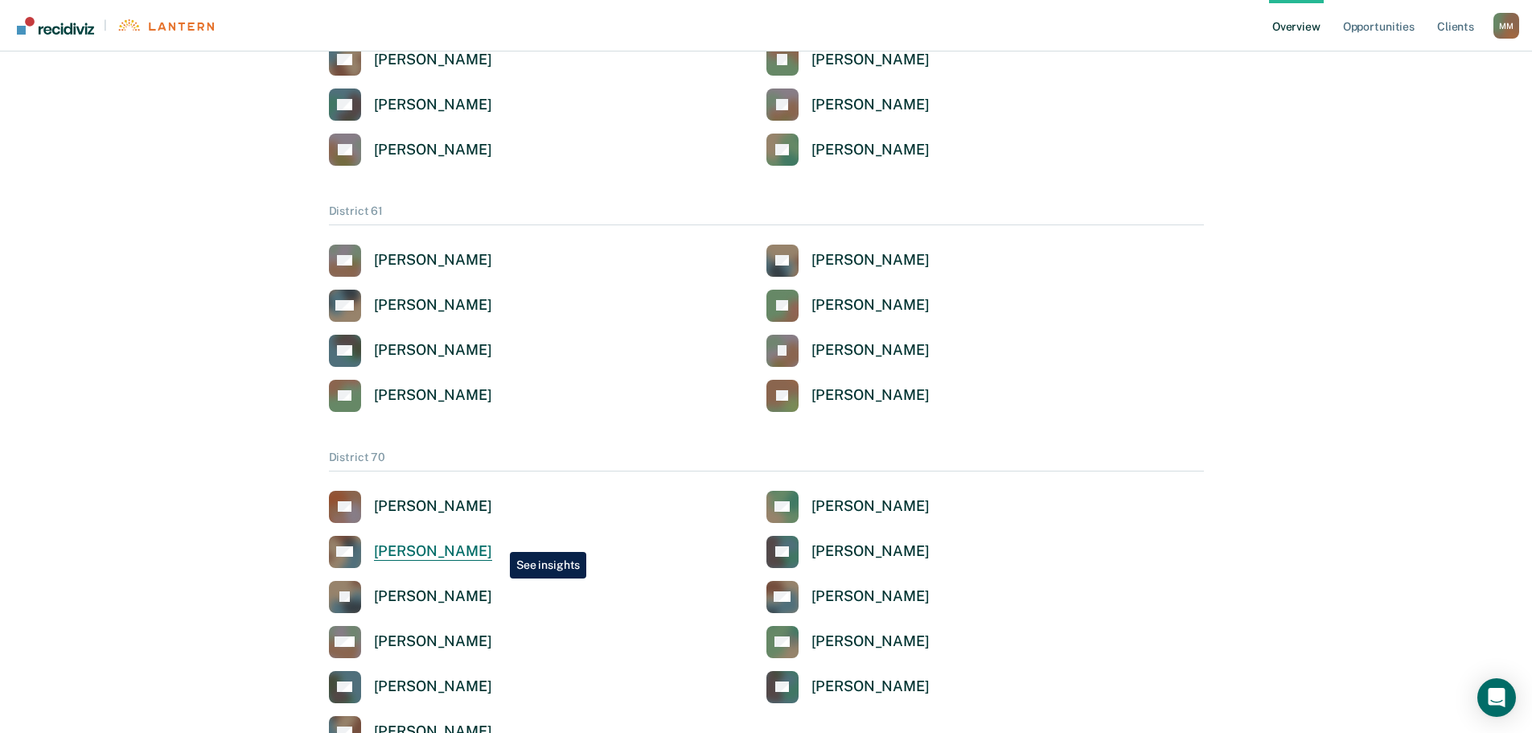
click at [492, 540] on link "TW [PERSON_NAME]" at bounding box center [410, 552] width 163 height 32
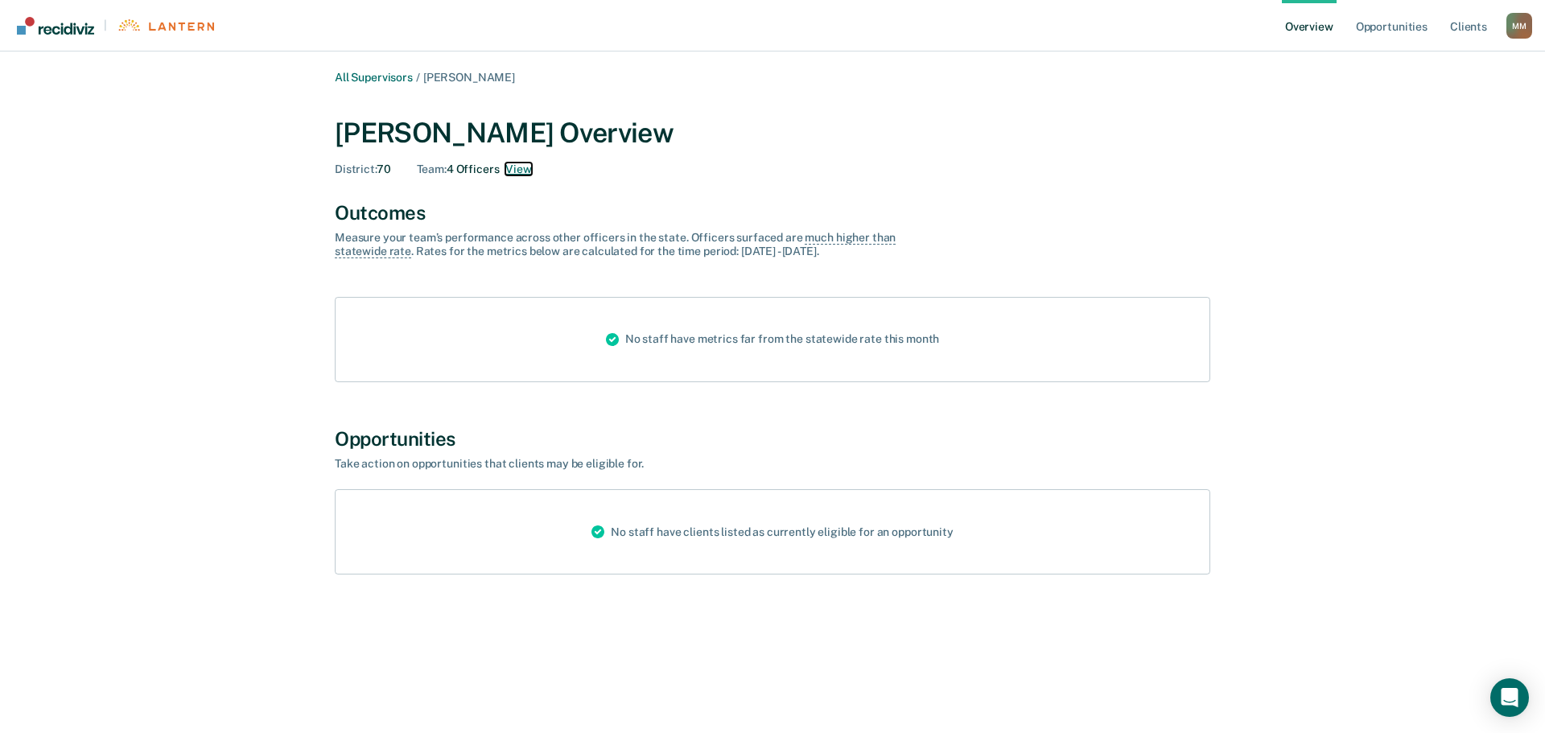
click at [526, 168] on button "View" at bounding box center [518, 169] width 26 height 14
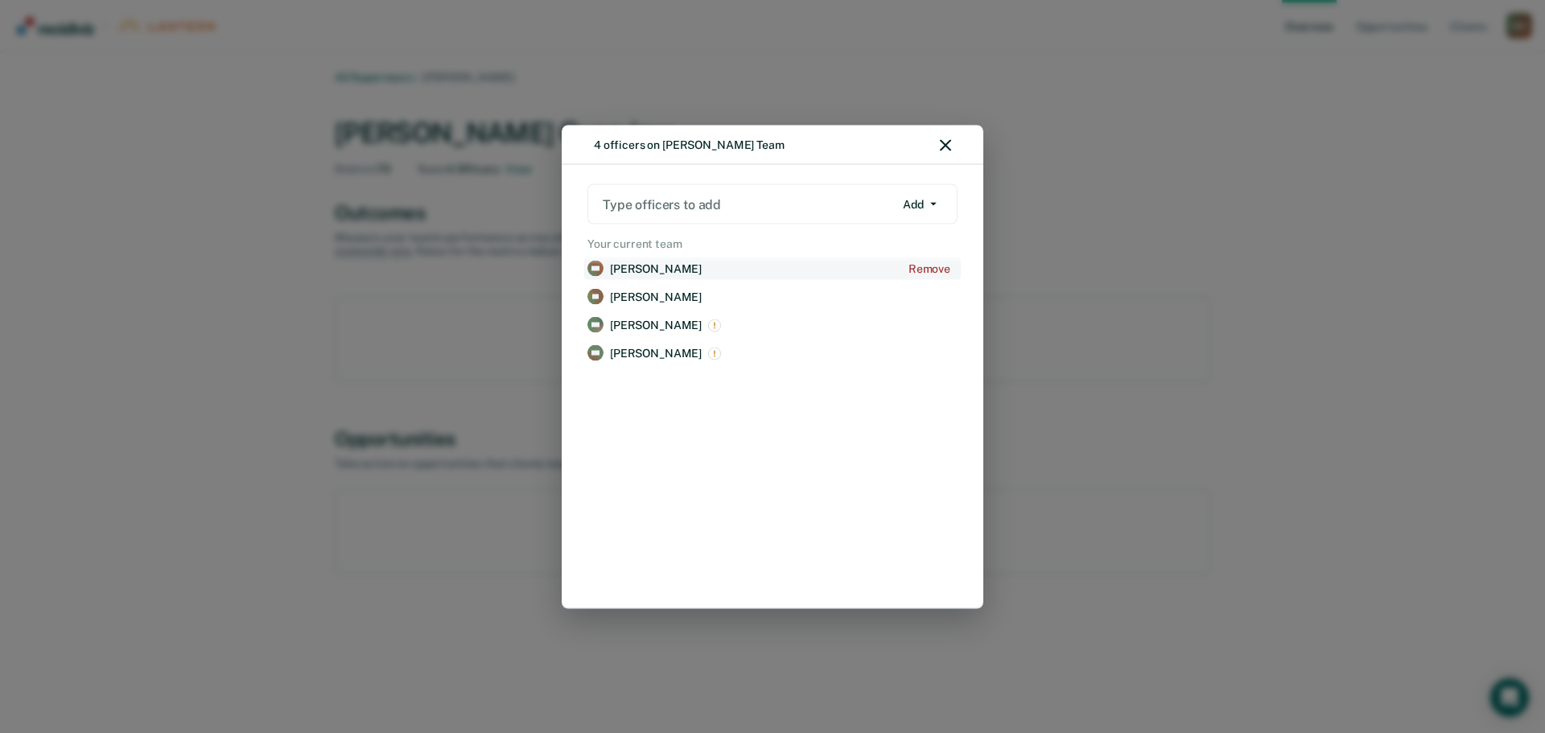
click at [667, 268] on p "[PERSON_NAME]" at bounding box center [656, 268] width 92 height 14
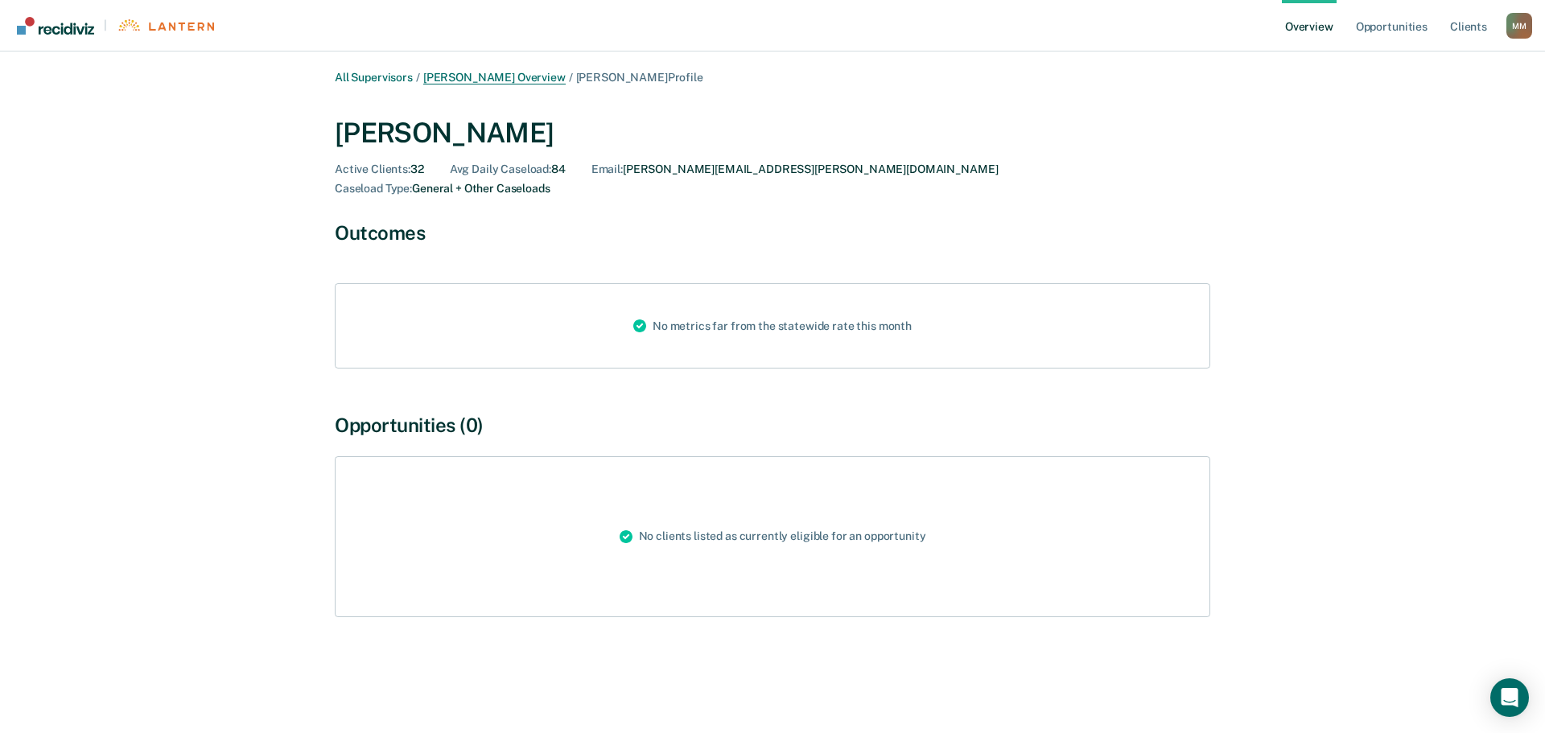
click at [542, 78] on link "[PERSON_NAME] Overview" at bounding box center [494, 78] width 142 height 14
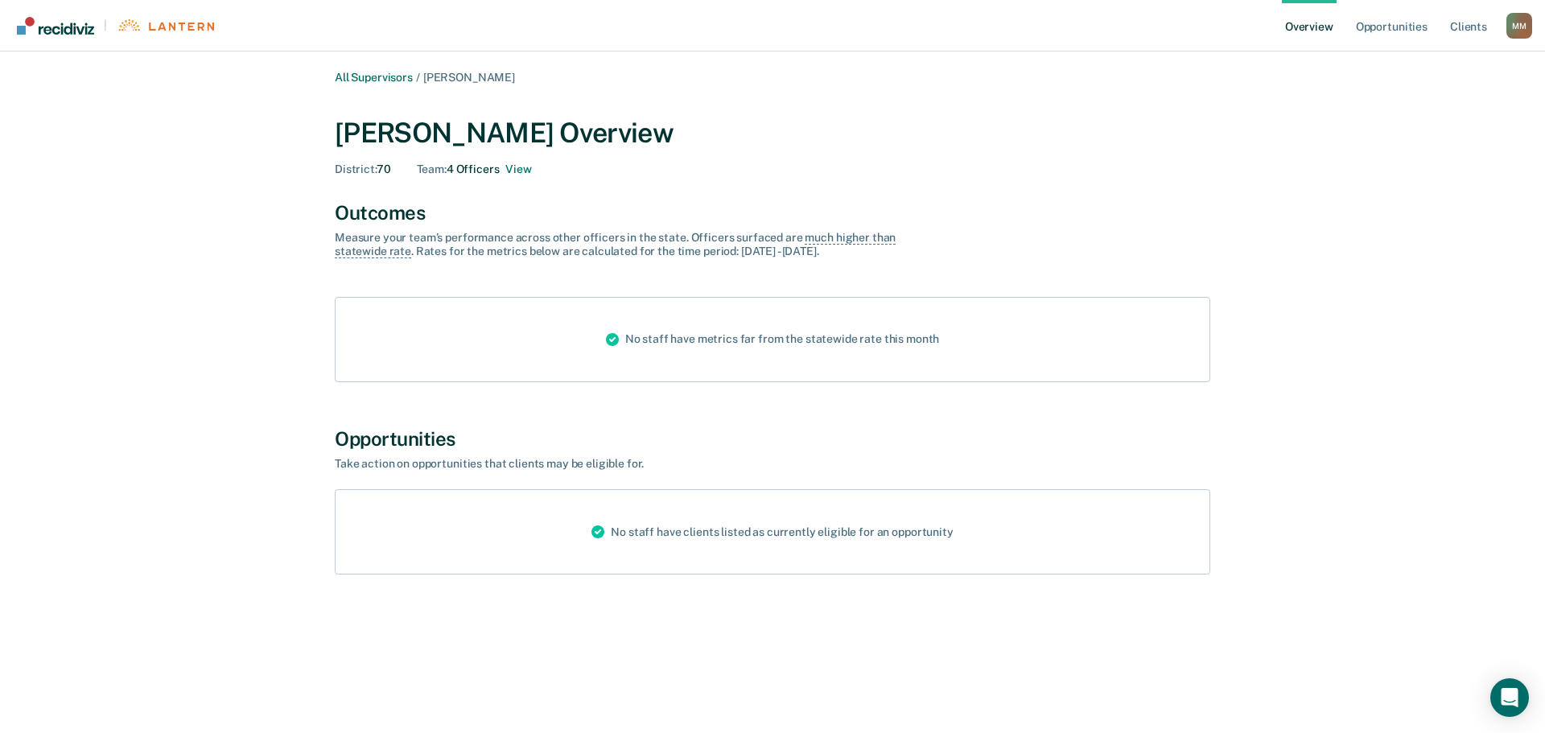
click at [515, 72] on span "[PERSON_NAME]" at bounding box center [469, 77] width 92 height 13
click at [522, 159] on div "[PERSON_NAME] Overview District : 70 Team : 4 Officers View" at bounding box center [772, 147] width 875 height 60
click at [521, 169] on button "View" at bounding box center [518, 169] width 26 height 14
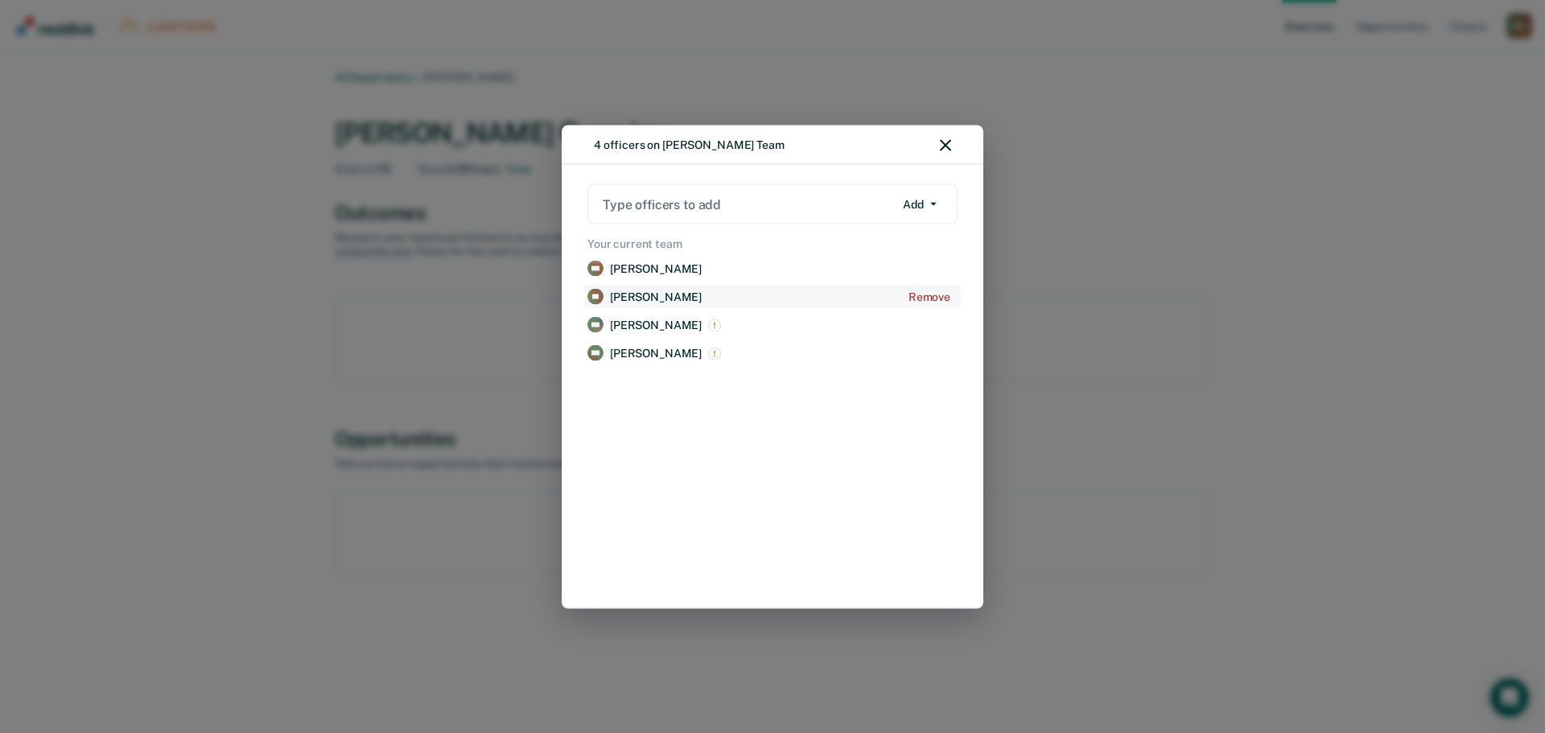
click at [657, 302] on p "[PERSON_NAME]" at bounding box center [656, 297] width 92 height 14
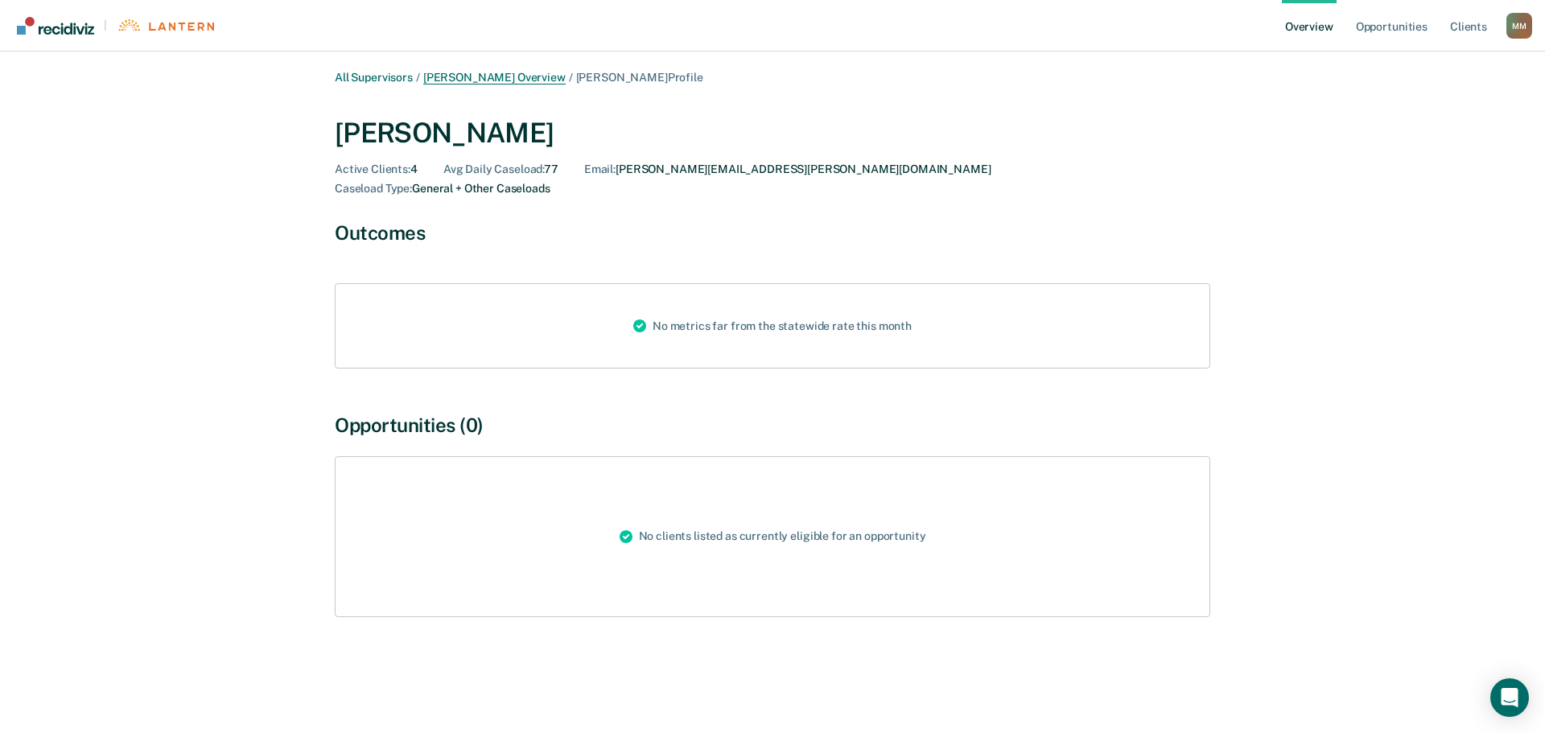
click at [557, 81] on link "[PERSON_NAME] Overview" at bounding box center [494, 78] width 142 height 14
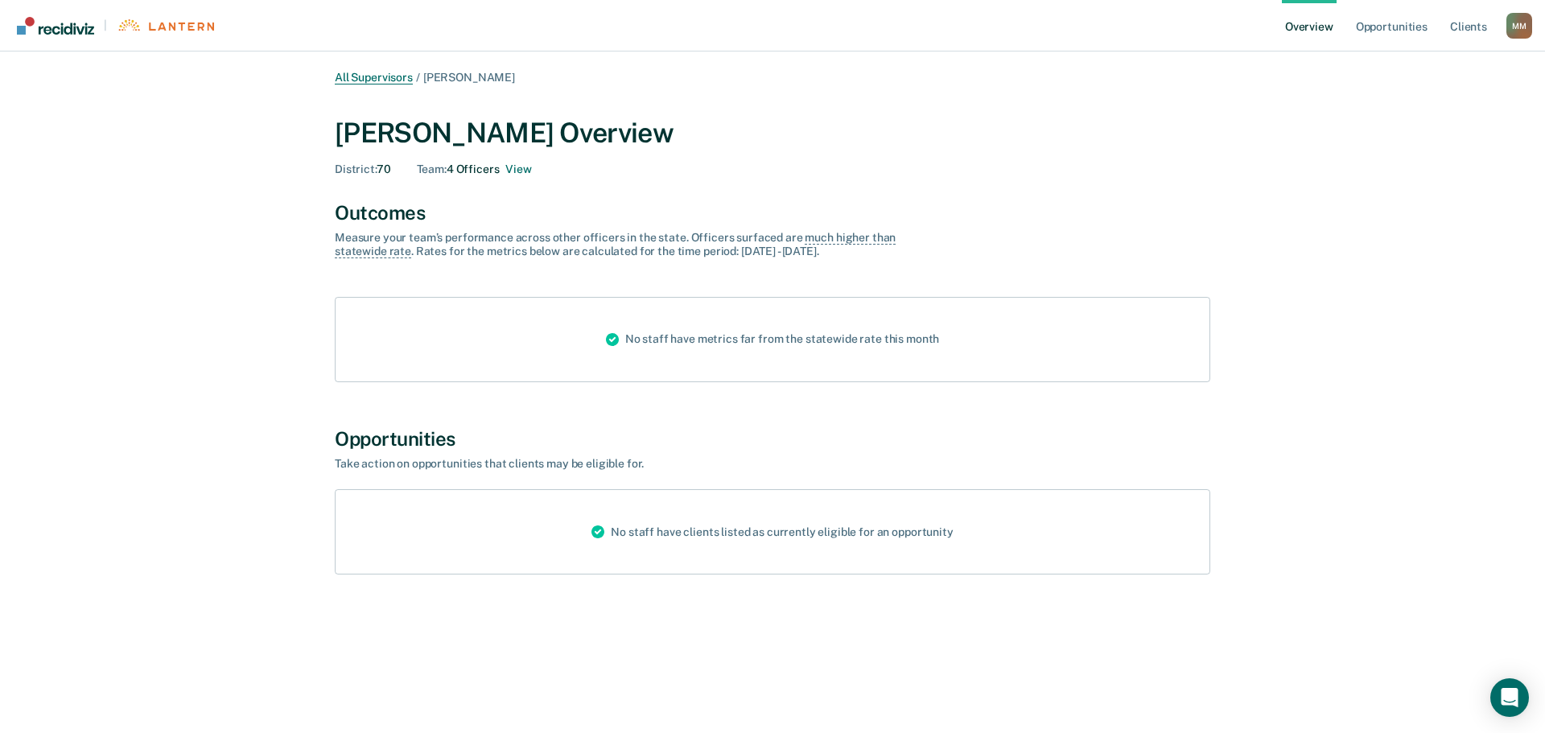
click at [382, 76] on link "All Supervisors" at bounding box center [374, 78] width 78 height 14
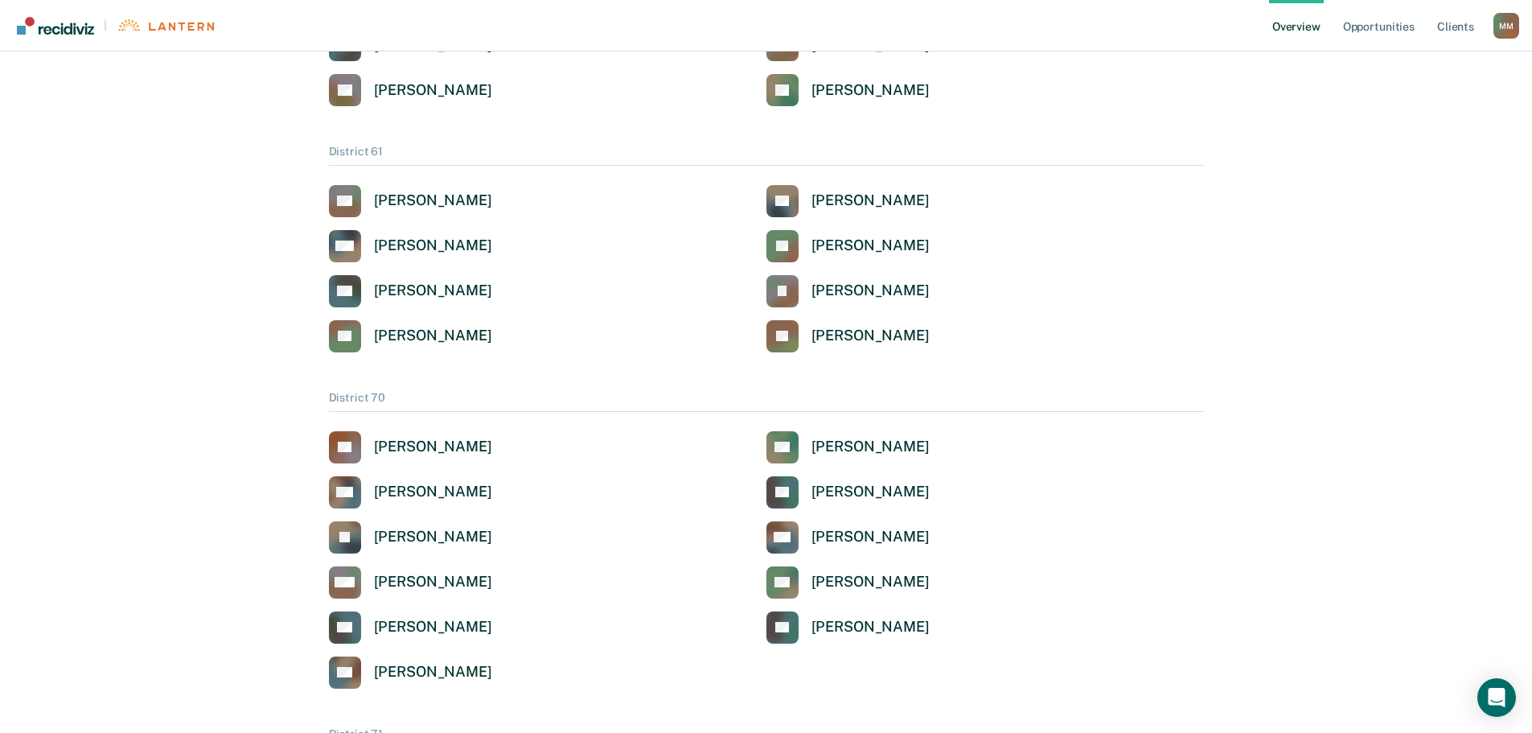
scroll to position [3057, 0]
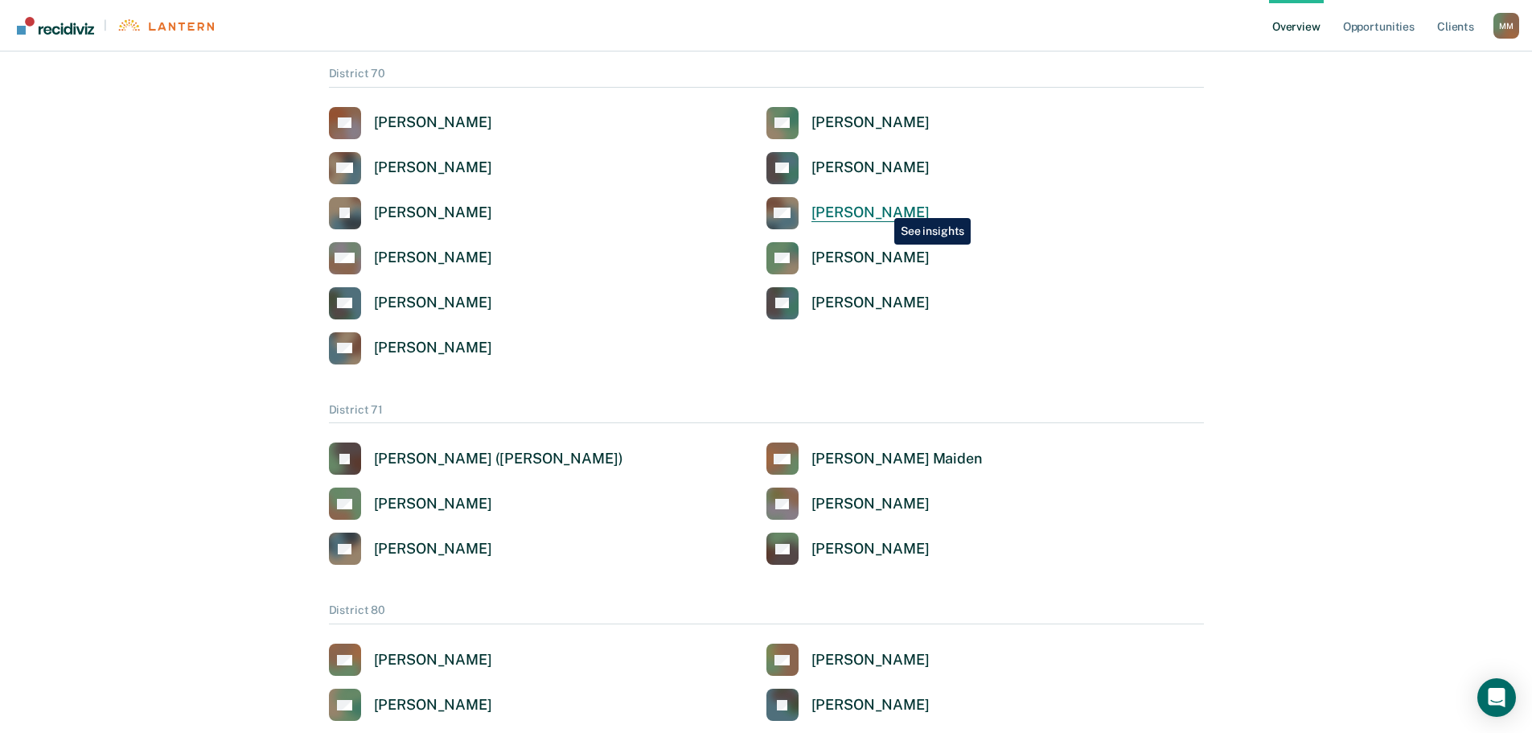
click at [881, 206] on div "[PERSON_NAME]" at bounding box center [871, 213] width 118 height 19
